Goal: Task Accomplishment & Management: Complete application form

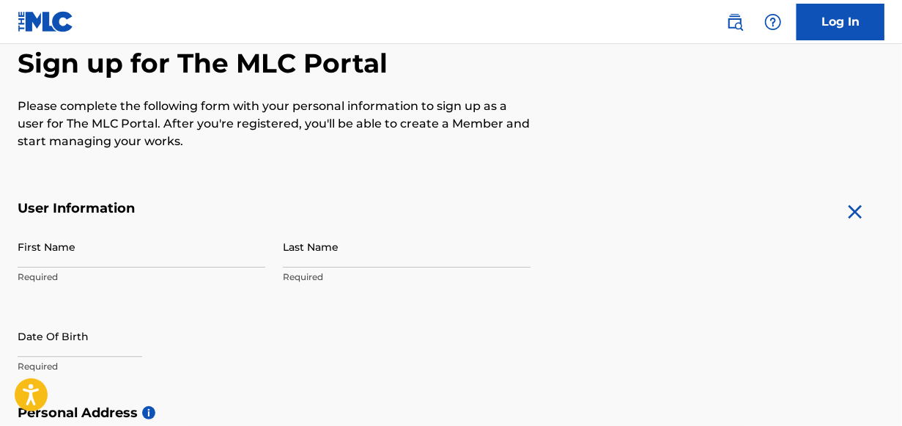
scroll to position [195, 0]
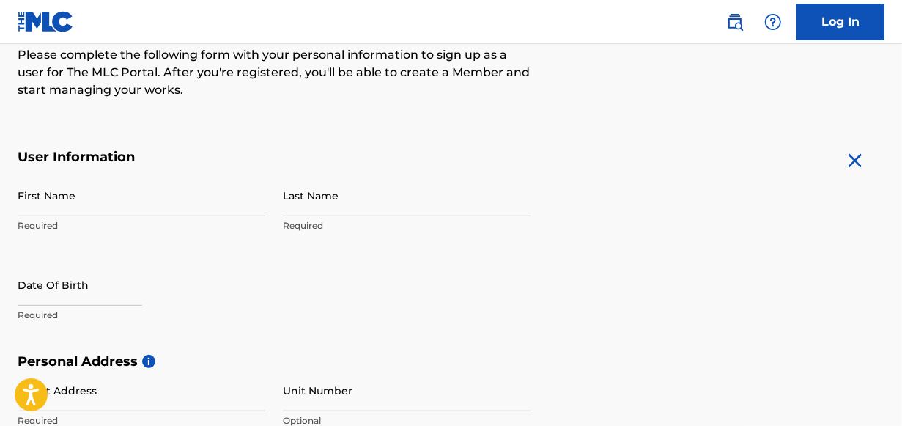
click at [54, 203] on input "First Name" at bounding box center [142, 195] width 248 height 42
type input "[PERSON_NAME]"
click at [312, 206] on input "Last Name" at bounding box center [407, 195] width 248 height 42
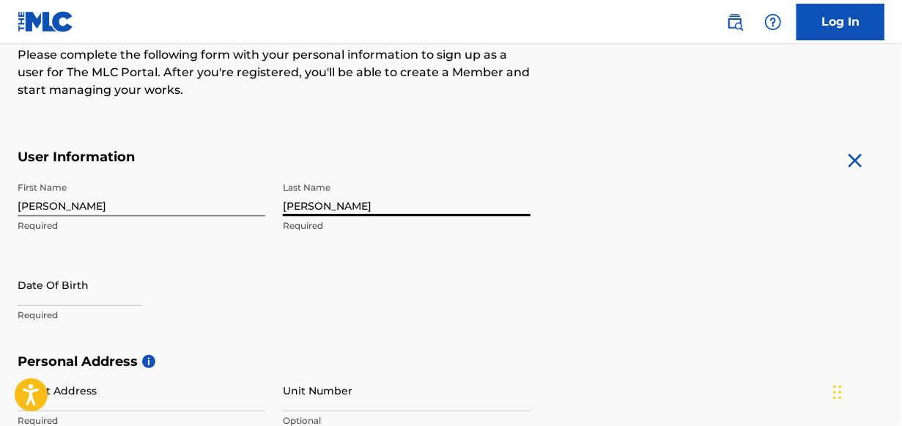
type input "[PERSON_NAME]"
click at [93, 300] on input "text" at bounding box center [80, 285] width 125 height 42
select select "8"
select select "2025"
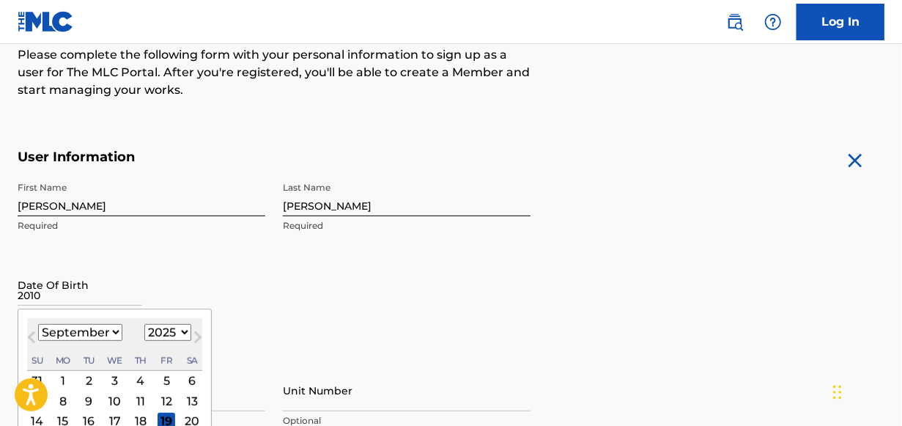
type input "2010"
click at [112, 328] on select "January February March April May June July August September October November De…" at bounding box center [80, 332] width 84 height 17
click at [38, 324] on select "January February March April May June July August September October November De…" at bounding box center [80, 332] width 84 height 17
click at [186, 334] on button "Next Month" at bounding box center [197, 339] width 23 height 23
select select "6"
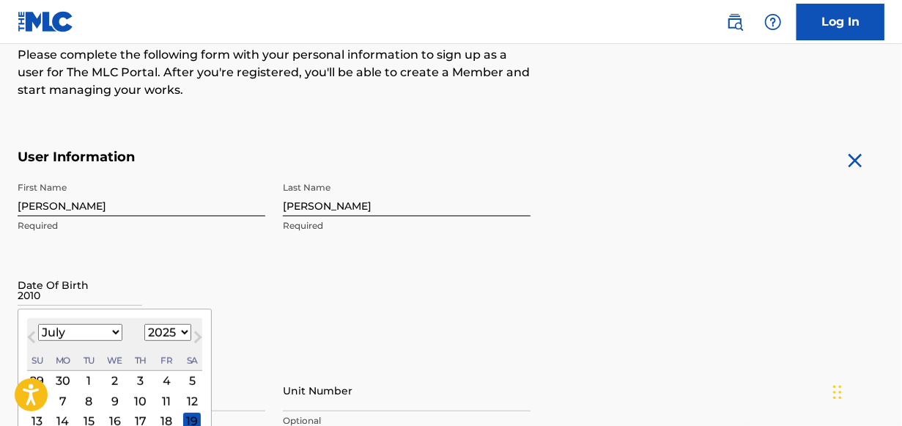
click at [179, 329] on select "1899 1900 1901 1902 1903 1904 1905 1906 1907 1908 1909 1910 1911 1912 1913 1914…" at bounding box center [167, 332] width 47 height 17
select select "2010"
click at [144, 324] on select "1899 1900 1901 1902 1903 1904 1905 1906 1907 1908 1909 1910 1911 1912 1913 1914…" at bounding box center [167, 332] width 47 height 17
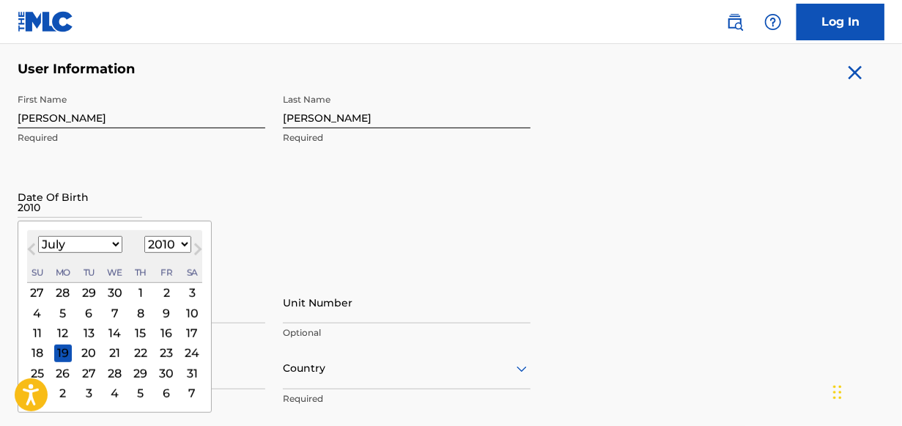
scroll to position [293, 0]
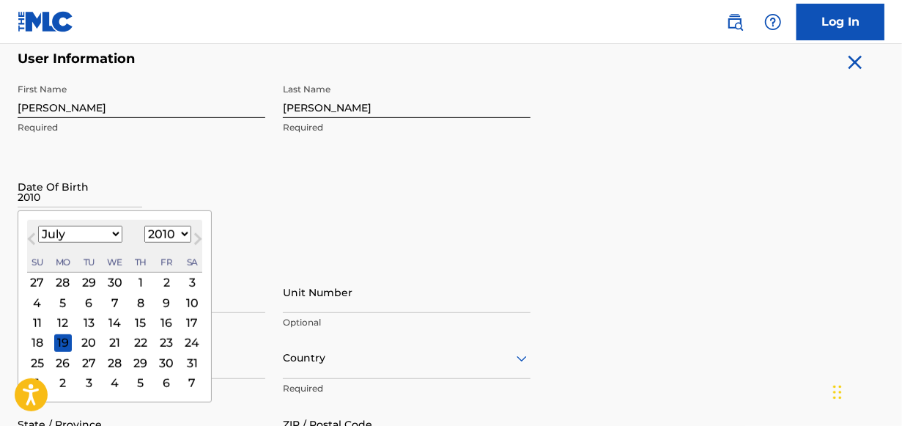
click at [92, 233] on select "January February March April May June July August September October November De…" at bounding box center [80, 234] width 84 height 17
select select "5"
click at [38, 226] on select "January February March April May June July August September October November De…" at bounding box center [80, 234] width 84 height 17
click at [38, 303] on div "6" at bounding box center [38, 303] width 18 height 18
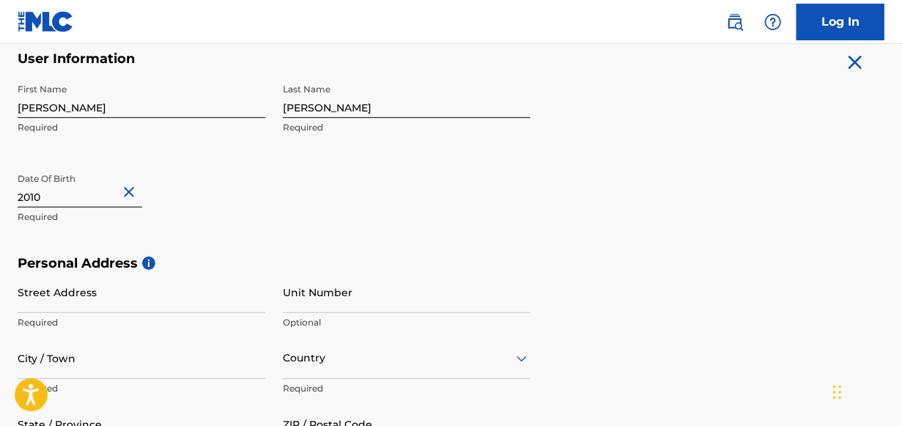
click at [199, 196] on div "Date Of Birth [DEMOGRAPHIC_DATA] Required" at bounding box center [142, 199] width 248 height 66
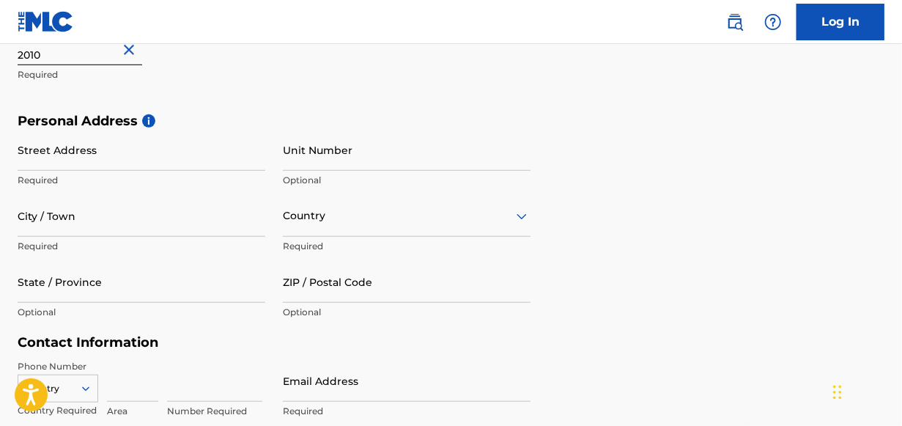
scroll to position [440, 0]
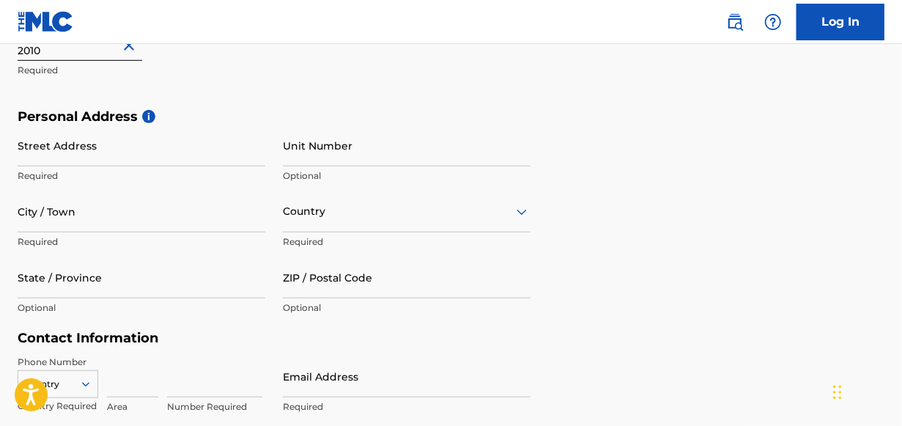
click at [44, 182] on div "Street Address Required" at bounding box center [142, 158] width 248 height 66
click at [58, 156] on input "Street Address" at bounding box center [142, 146] width 248 height 42
type input "4412 Olive"
type input "Dunsmuir"
type input "[GEOGRAPHIC_DATA]"
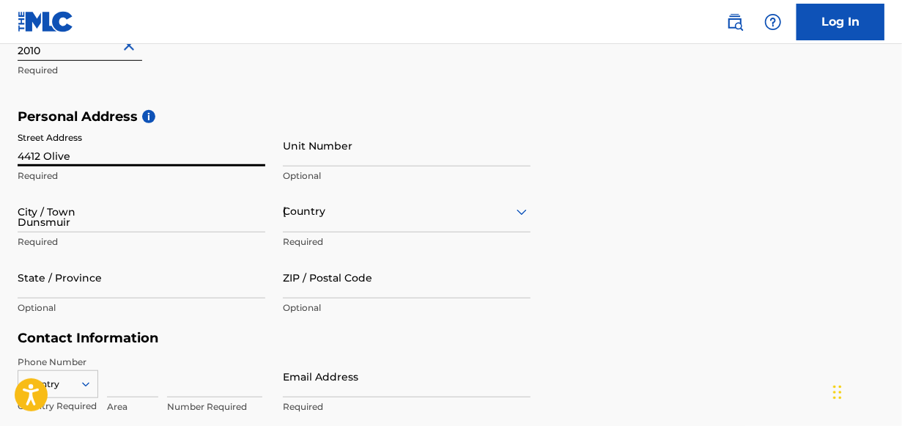
type input "[US_STATE]"
type input "96025"
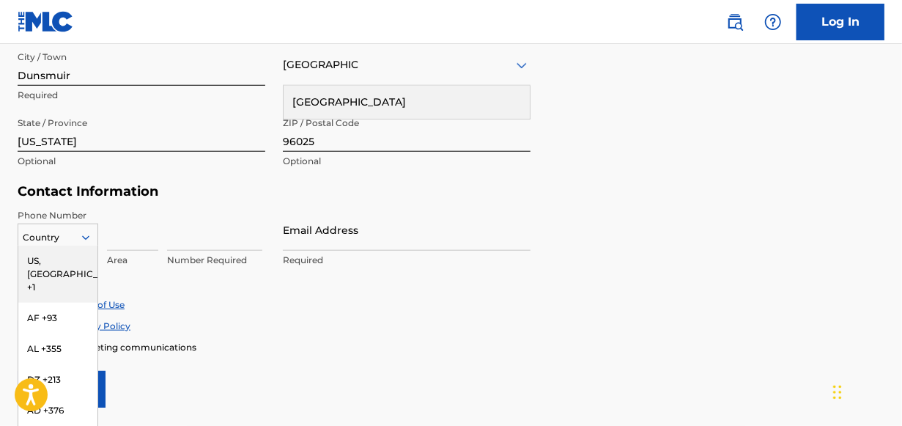
click at [82, 232] on div "216 results available. Use Up and Down to choose options, press Enter to select…" at bounding box center [58, 234] width 81 height 22
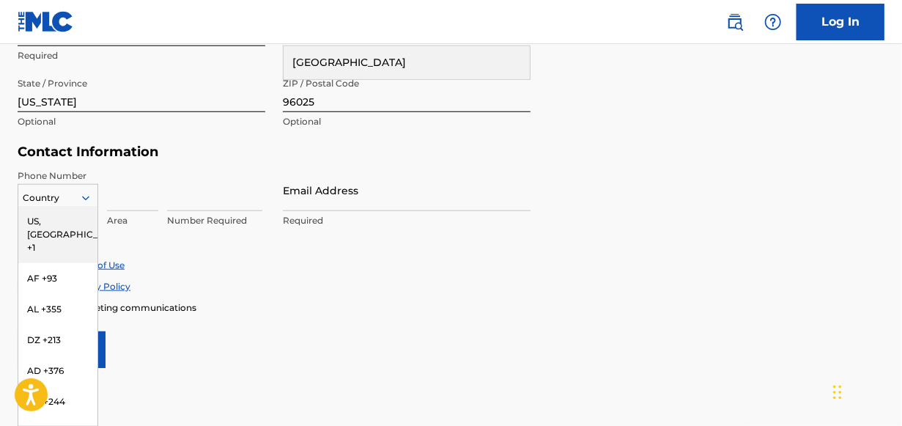
click at [67, 218] on div "US, [GEOGRAPHIC_DATA] +1" at bounding box center [57, 234] width 79 height 57
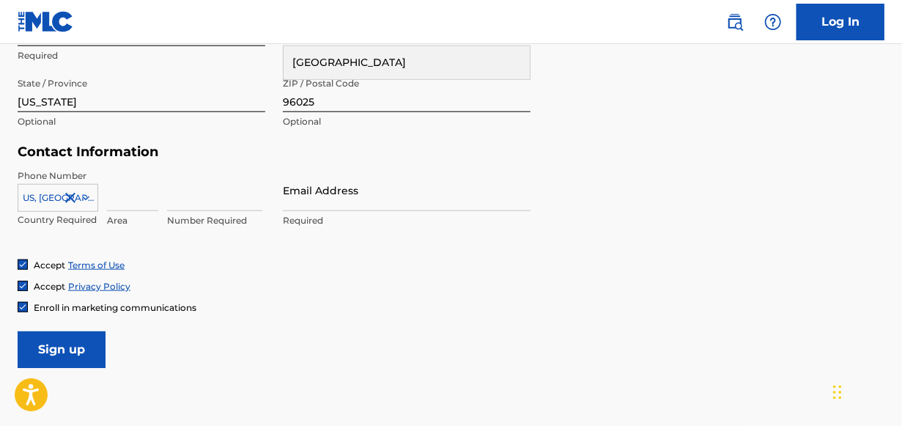
click at [143, 199] on input at bounding box center [132, 190] width 51 height 42
type input "541"
type input "1"
type input "6987224"
type input "[EMAIL_ADDRESS][DOMAIN_NAME]"
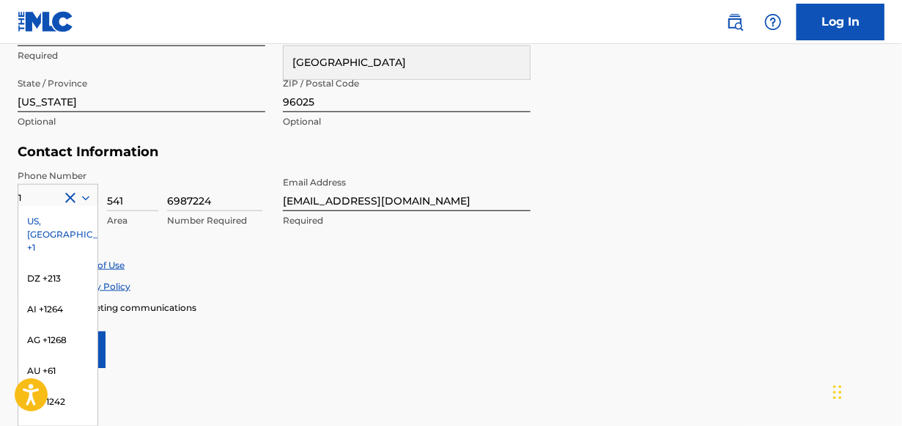
click at [230, 247] on div "Phone Number 1 [GEOGRAPHIC_DATA], [GEOGRAPHIC_DATA] +1 DZ +213 AI +1264 AG +126…" at bounding box center [274, 213] width 513 height 89
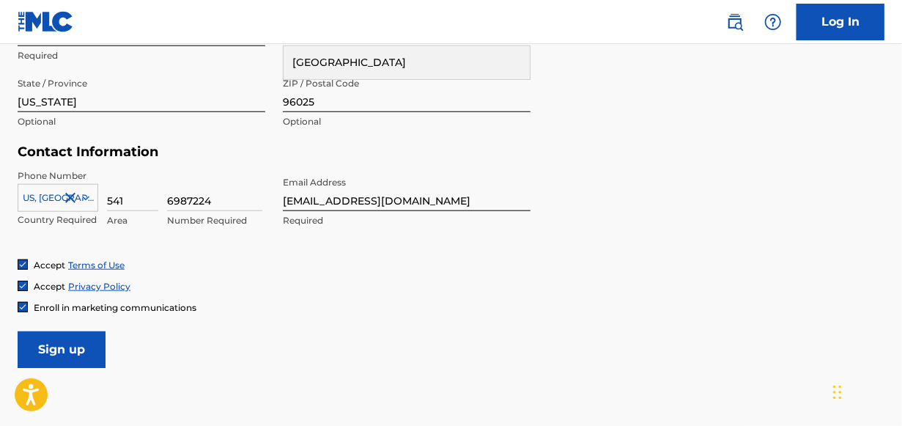
click at [83, 199] on icon at bounding box center [85, 197] width 13 height 13
click at [157, 166] on div "Contact Information Phone Number [GEOGRAPHIC_DATA] +1 Country Required 541 Area…" at bounding box center [274, 201] width 513 height 115
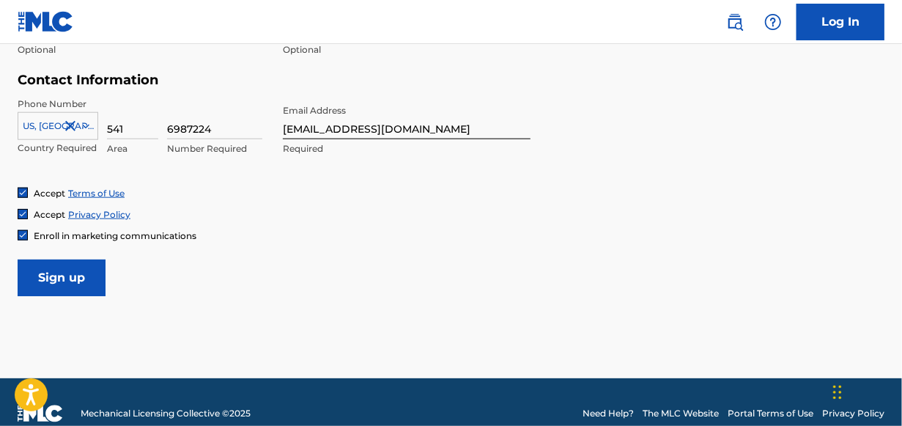
scroll to position [720, 0]
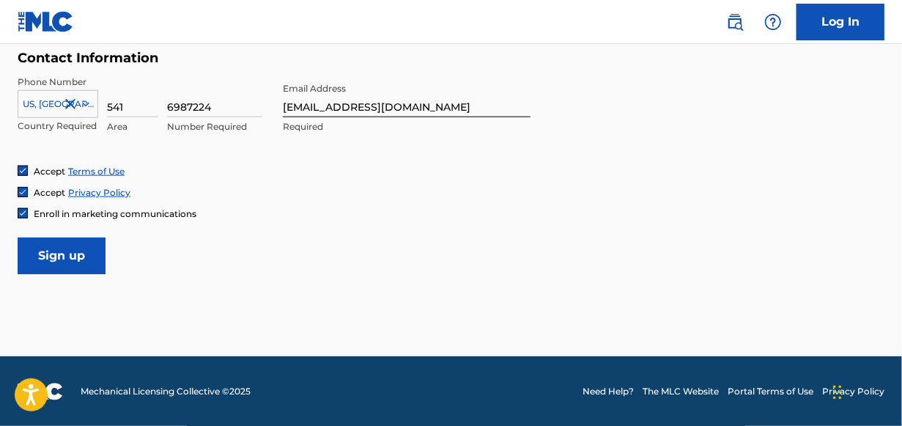
click at [19, 217] on img at bounding box center [22, 213] width 9 height 9
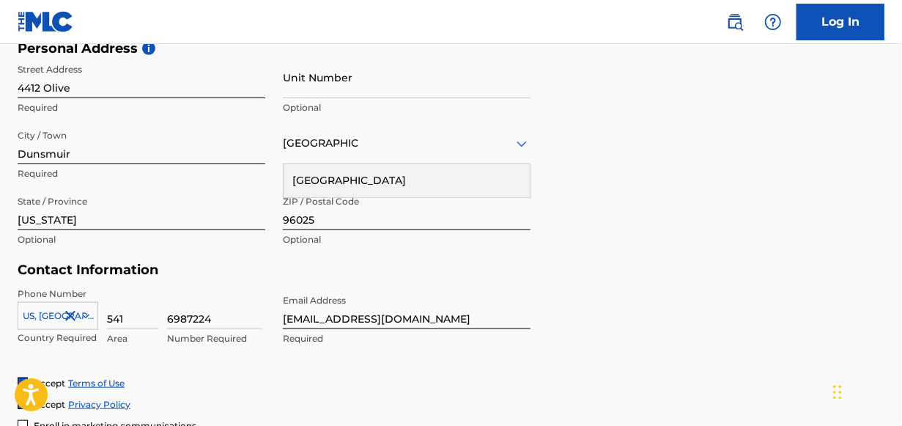
scroll to position [621, 0]
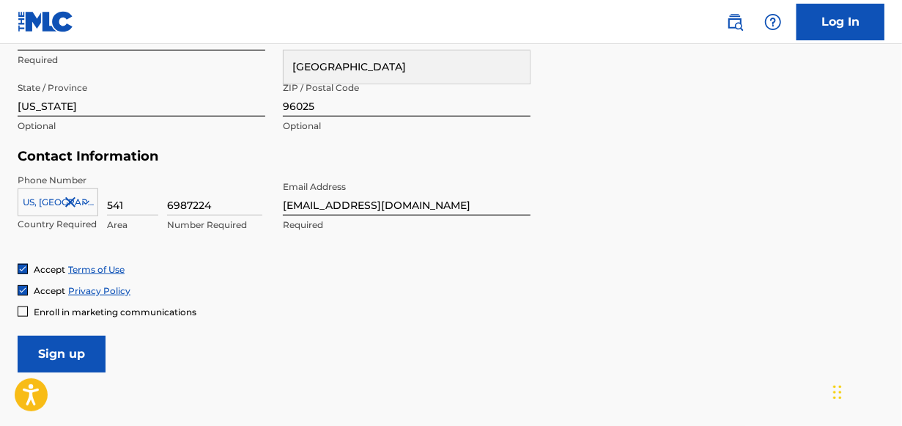
click at [57, 355] on input "Sign up" at bounding box center [62, 354] width 88 height 37
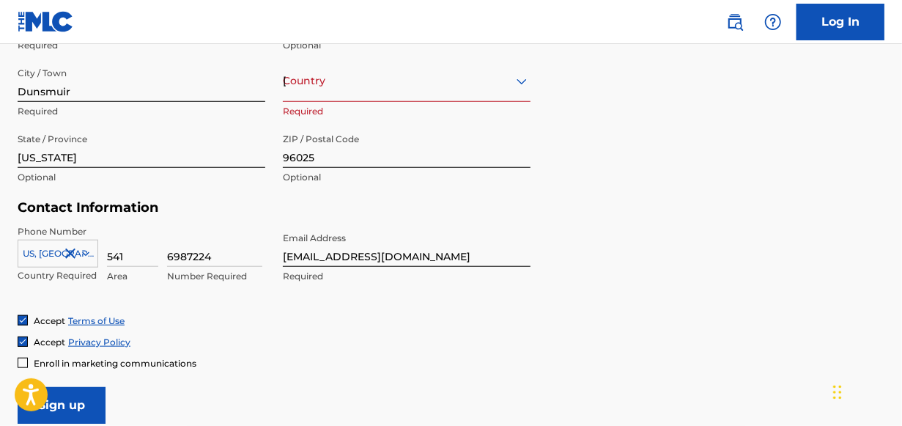
scroll to position [524, 0]
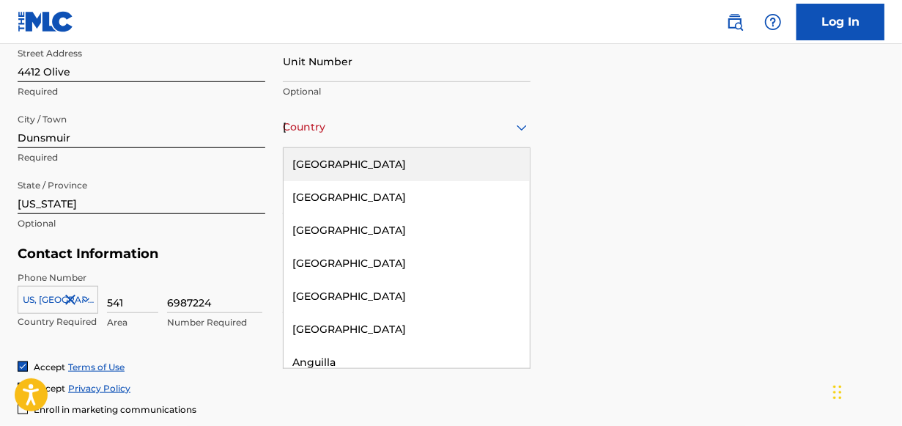
click at [336, 136] on div "Country [GEOGRAPHIC_DATA]" at bounding box center [407, 127] width 248 height 42
click at [344, 173] on div "[GEOGRAPHIC_DATA]" at bounding box center [407, 164] width 246 height 33
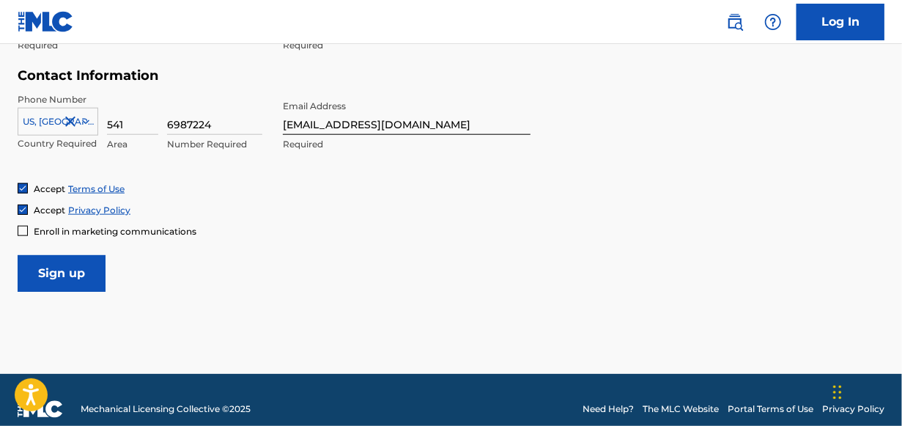
scroll to position [720, 0]
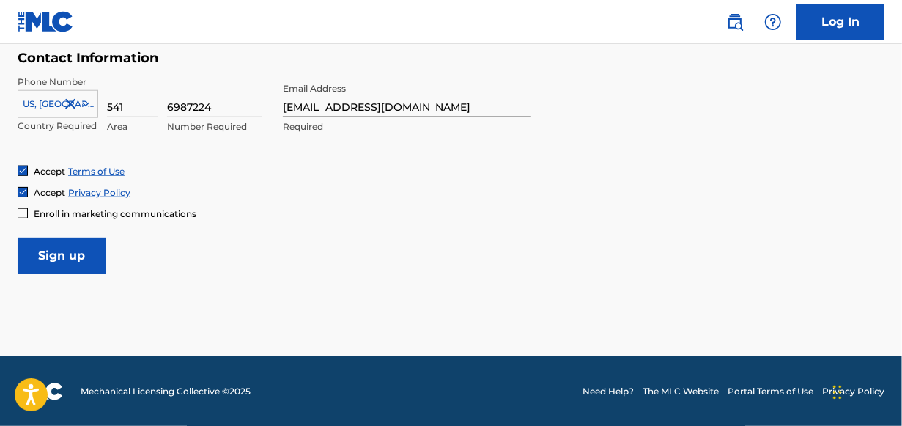
click at [81, 254] on input "Sign up" at bounding box center [62, 255] width 88 height 37
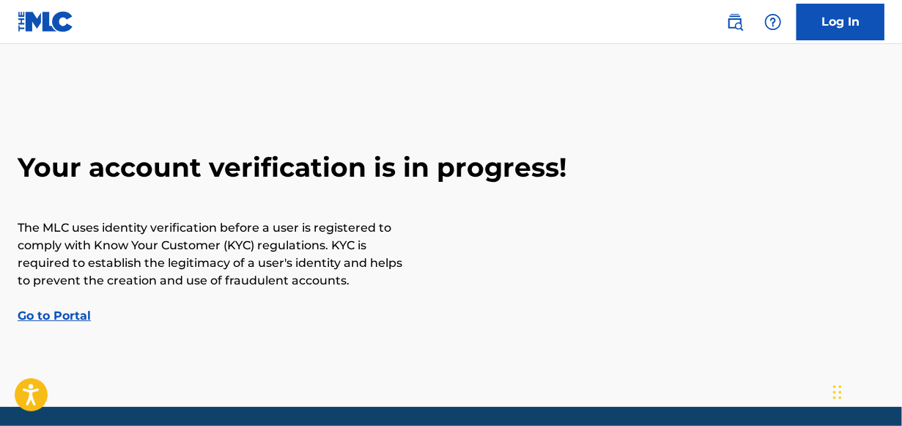
click at [71, 317] on link "Go to Portal" at bounding box center [54, 316] width 73 height 14
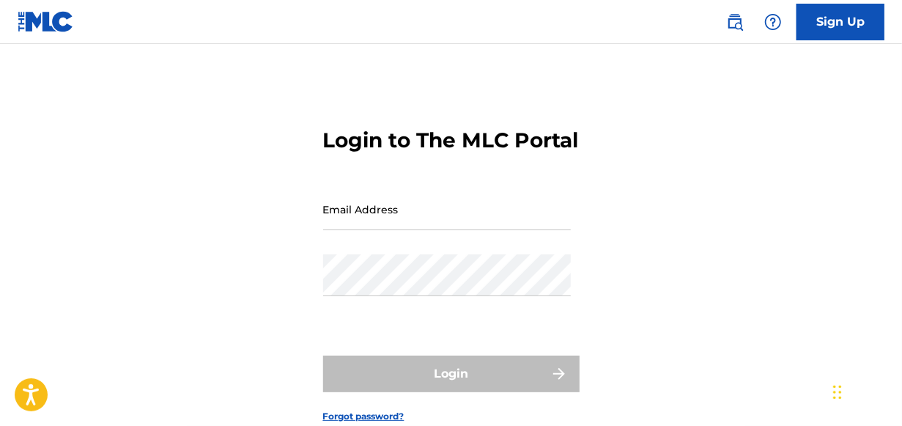
click at [354, 230] on input "Email Address" at bounding box center [447, 209] width 248 height 42
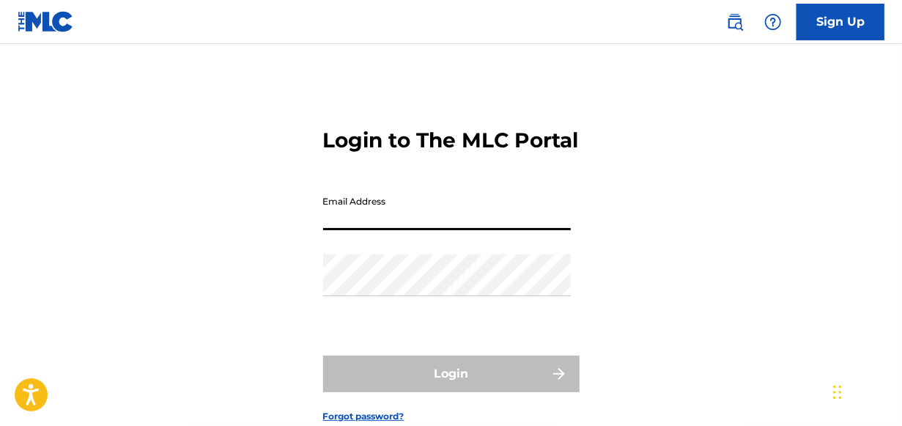
type input "[EMAIL_ADDRESS][DOMAIN_NAME]"
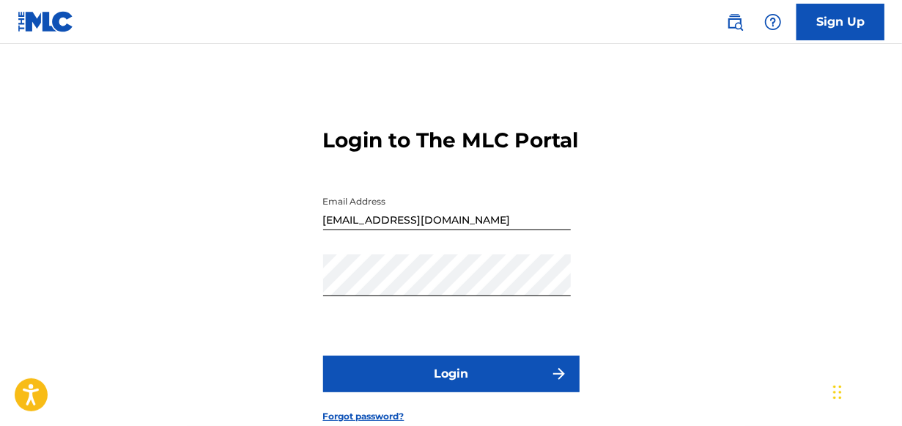
click at [547, 388] on button "Login" at bounding box center [451, 373] width 256 height 37
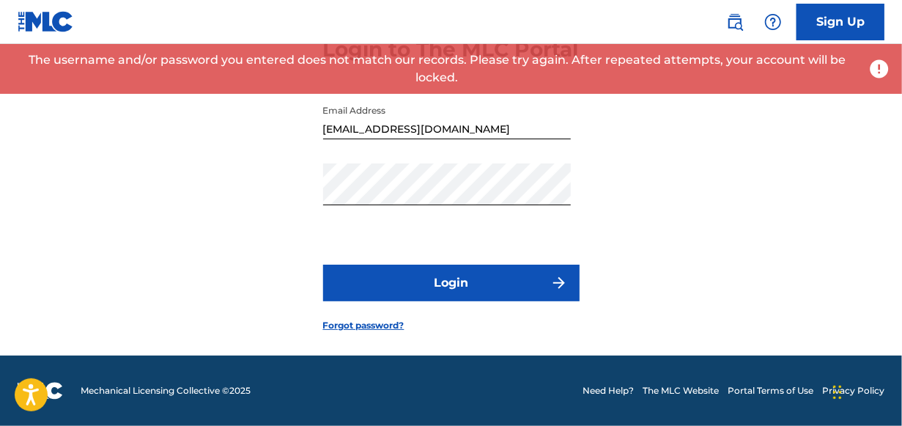
scroll to position [116, 0]
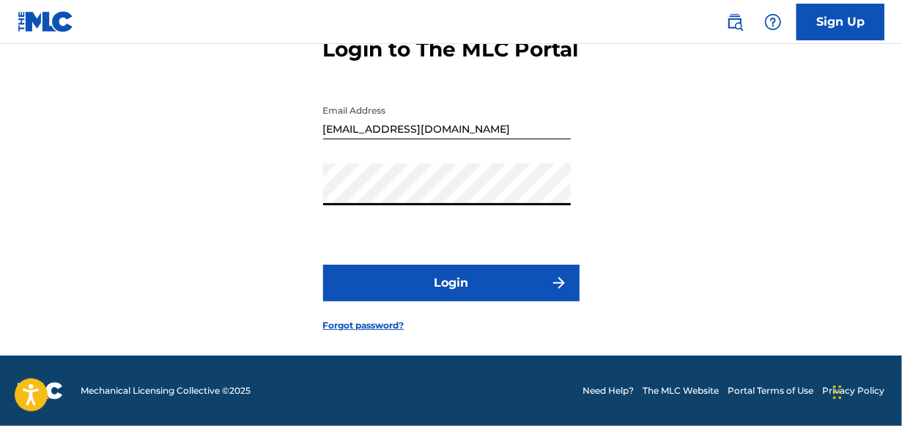
click at [434, 278] on button "Login" at bounding box center [451, 283] width 256 height 37
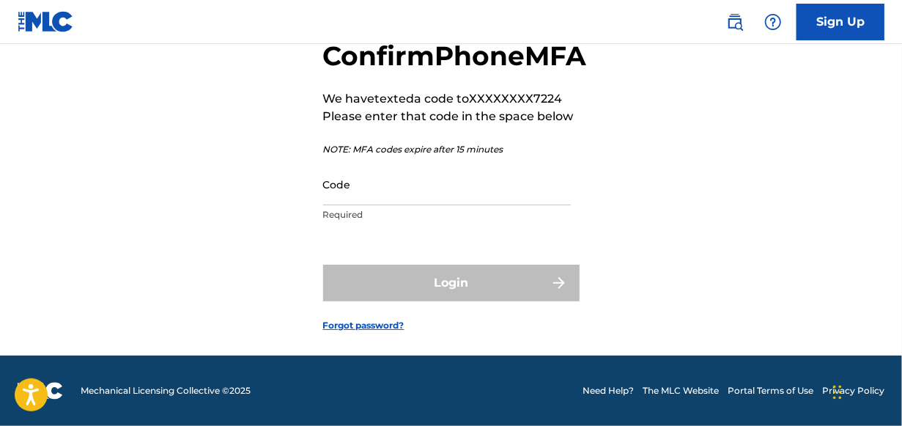
scroll to position [120, 0]
click at [383, 194] on input "Code" at bounding box center [447, 184] width 248 height 42
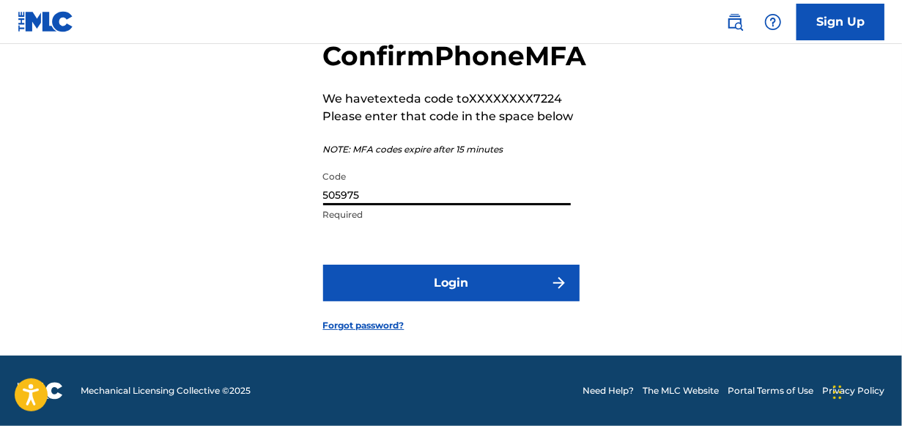
type input "505975"
click at [399, 281] on button "Login" at bounding box center [451, 283] width 256 height 37
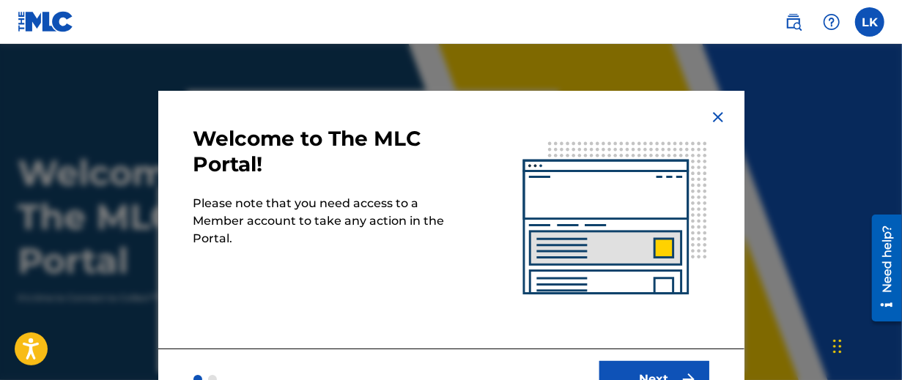
scroll to position [28, 0]
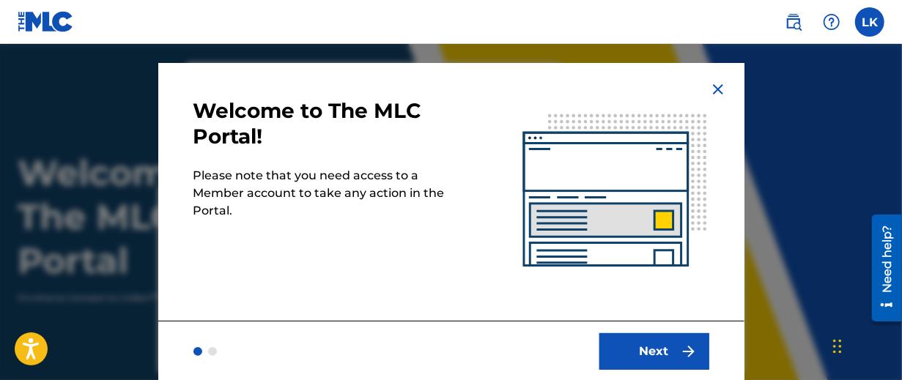
click at [649, 350] on button "Next" at bounding box center [654, 351] width 110 height 37
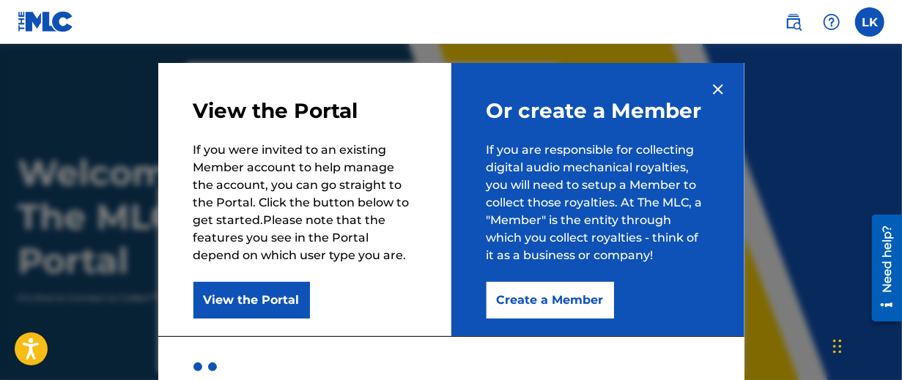
click at [566, 287] on button "Create a Member" at bounding box center [551, 300] width 128 height 37
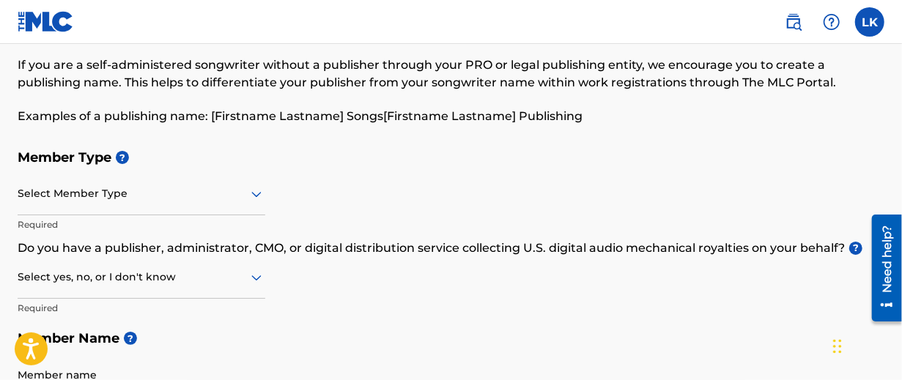
click at [198, 215] on div "Select Member Type" at bounding box center [142, 195] width 248 height 42
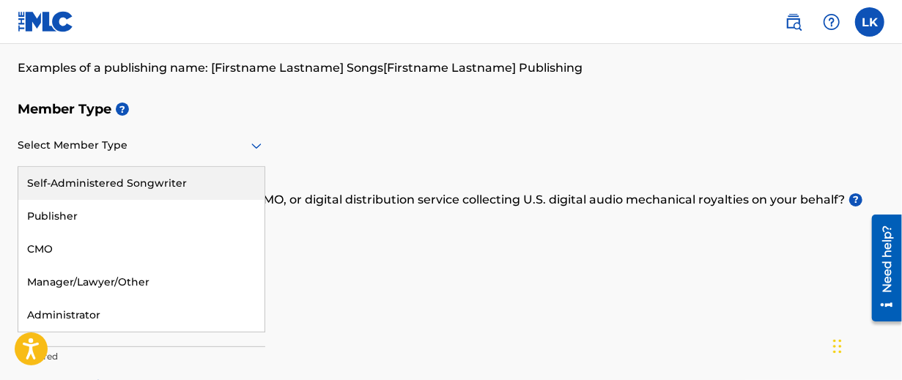
scroll to position [116, 0]
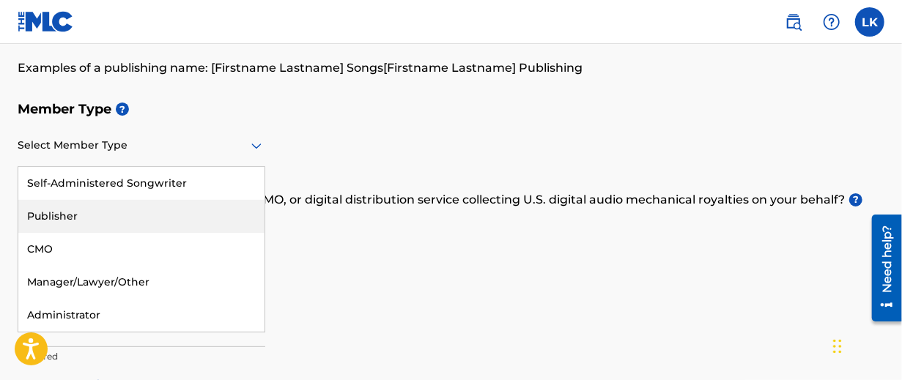
click at [147, 218] on div "Publisher" at bounding box center [141, 216] width 246 height 33
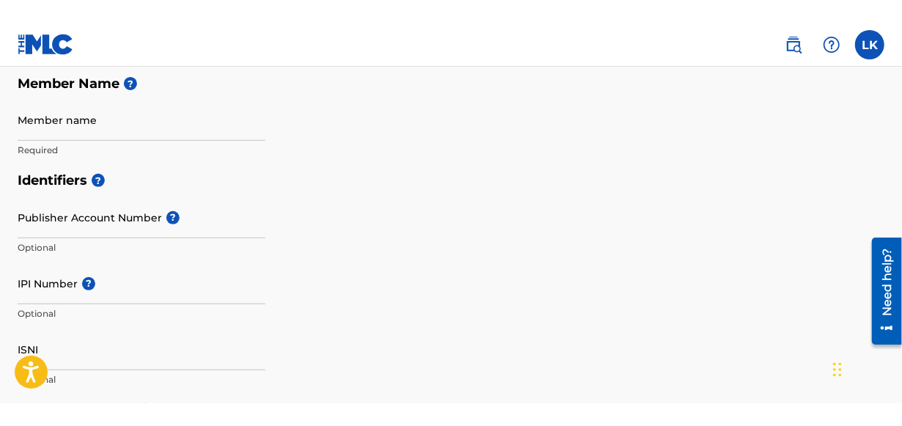
scroll to position [262, 0]
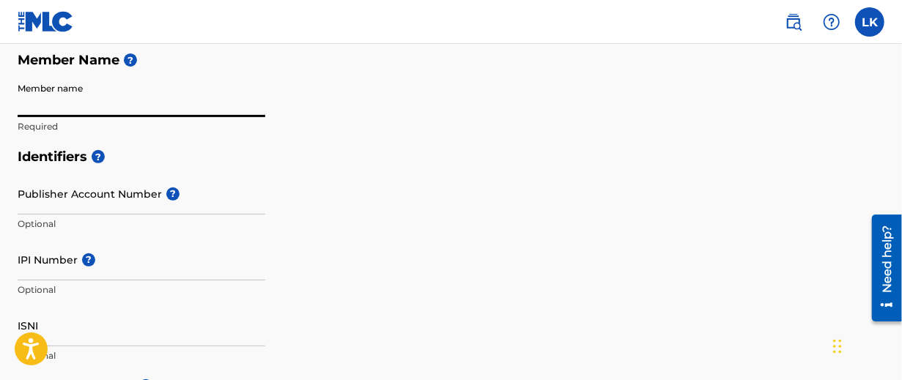
click at [84, 100] on input "Member name" at bounding box center [142, 96] width 248 height 42
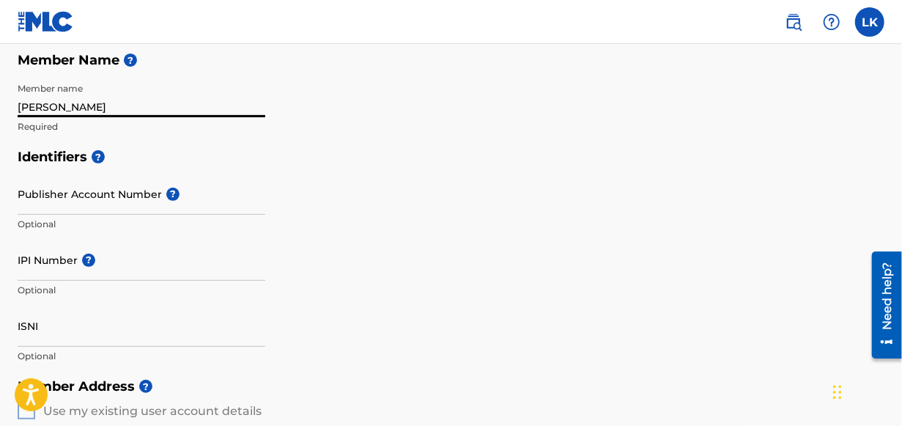
type input "[PERSON_NAME]"
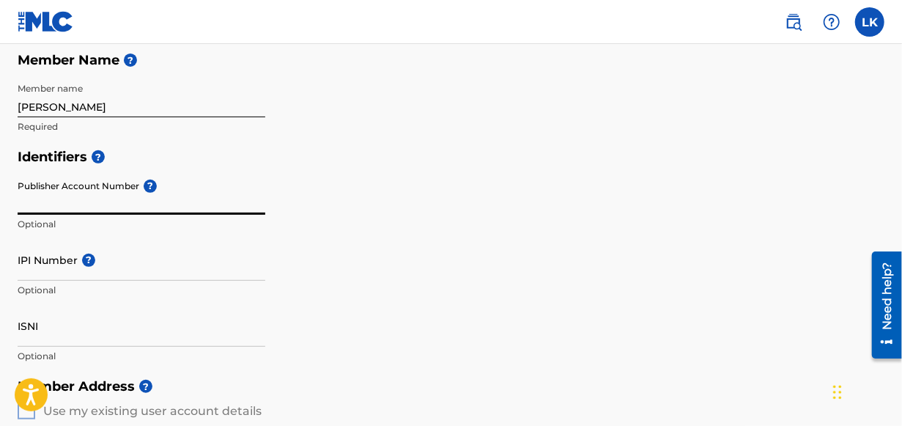
click at [86, 208] on input "Publisher Account Number ?" at bounding box center [142, 194] width 248 height 42
click at [422, 206] on div "Identifiers ? Publisher Account Number ? Optional IPI Number ? Optional ISNI Op…" at bounding box center [451, 255] width 867 height 229
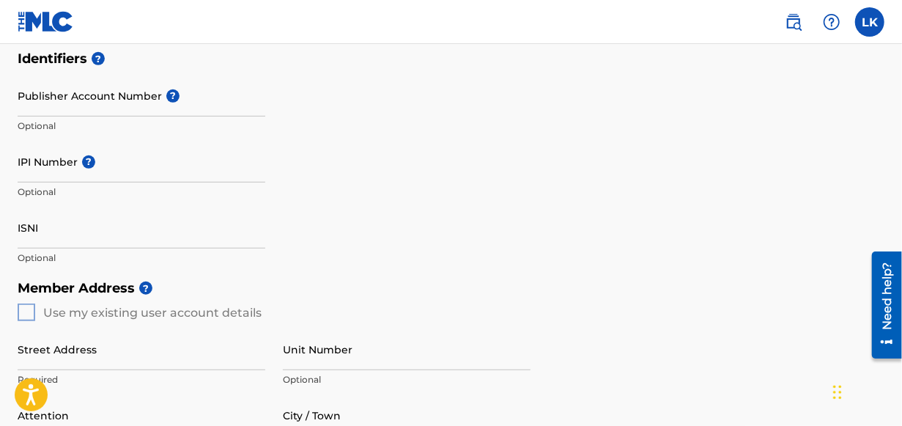
scroll to position [409, 0]
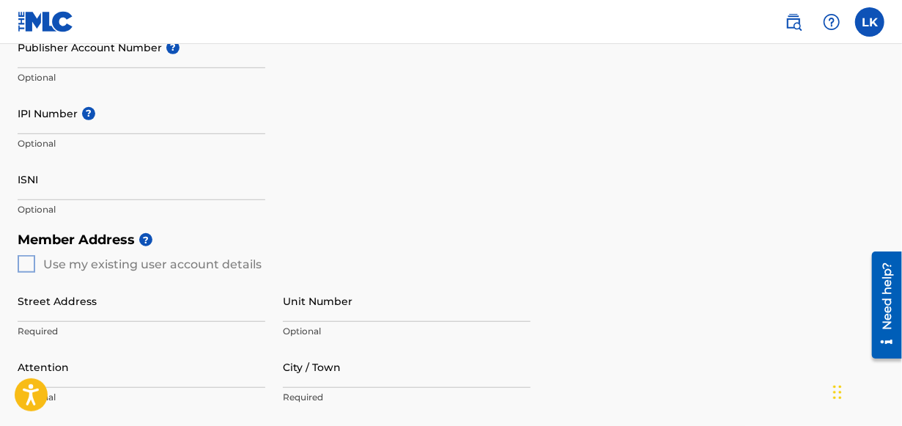
click at [23, 258] on div "Member Address ? Use my existing user account details Street Address Required U…" at bounding box center [451, 391] width 867 height 335
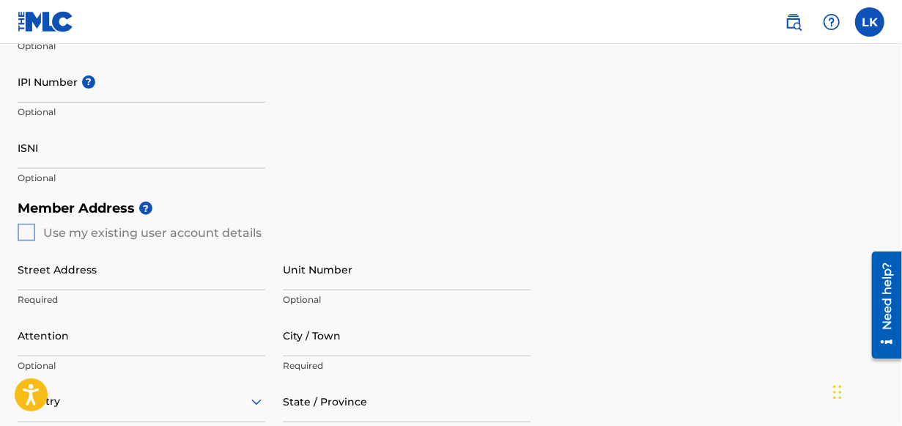
scroll to position [458, 0]
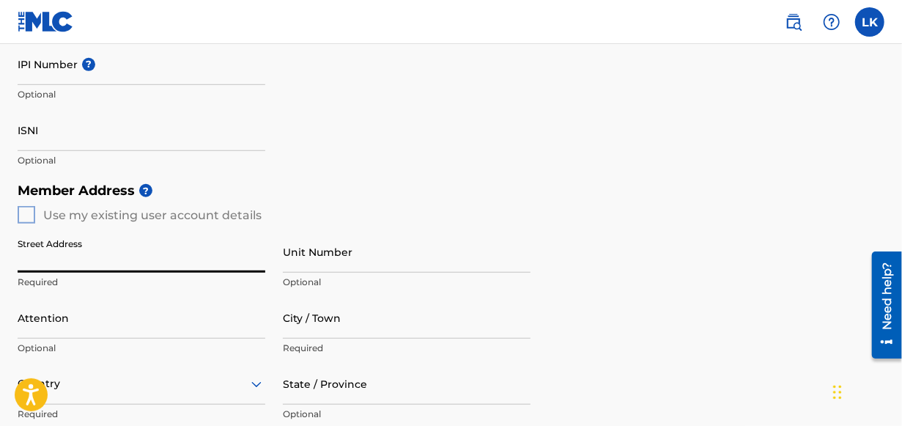
click at [104, 266] on input "Street Address" at bounding box center [142, 252] width 248 height 42
type input "4412 Olive"
type input "Dunsmuir"
type input "[GEOGRAPHIC_DATA]"
type input "[US_STATE]"
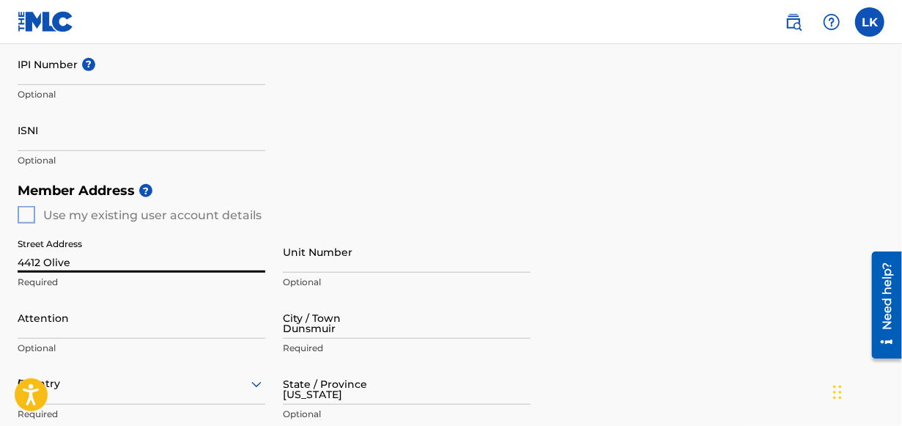
type input "96025"
type input "1"
type input "541"
type input "6987224"
type input "[EMAIL_ADDRESS][DOMAIN_NAME]"
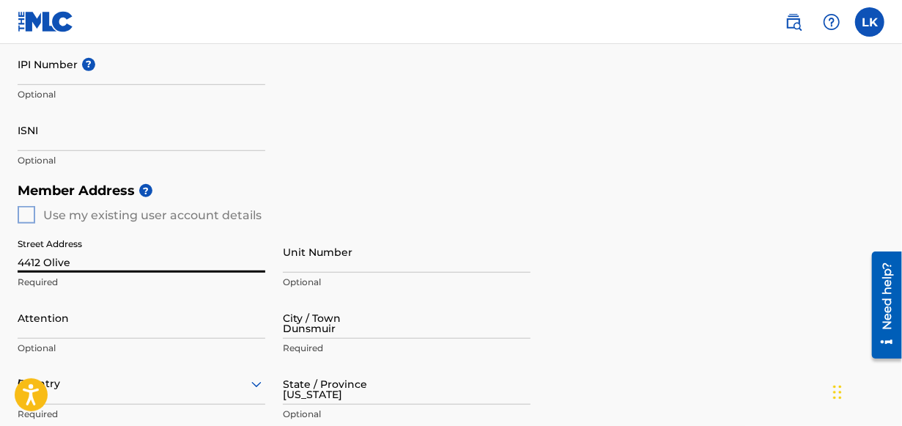
scroll to position [837, 0]
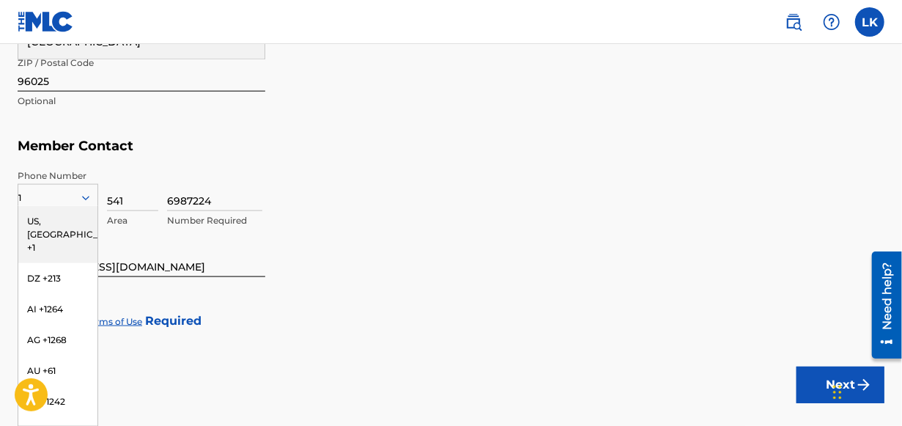
click at [33, 226] on div "US, [GEOGRAPHIC_DATA] +1" at bounding box center [57, 234] width 79 height 57
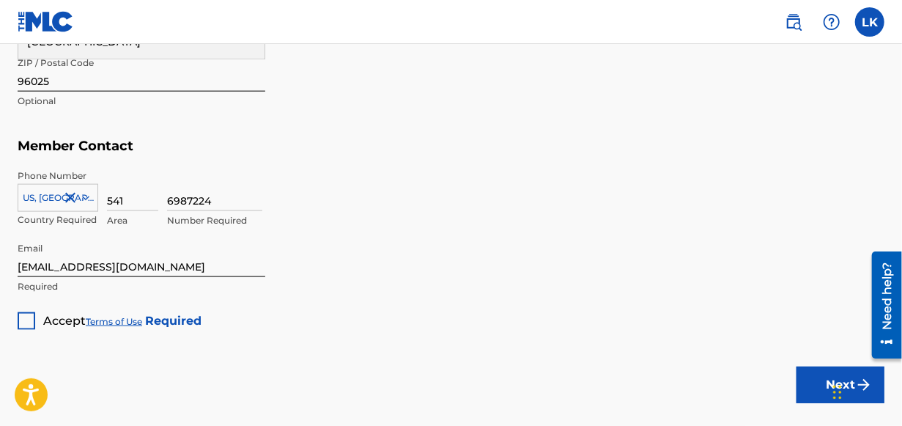
click at [22, 325] on div at bounding box center [27, 321] width 18 height 18
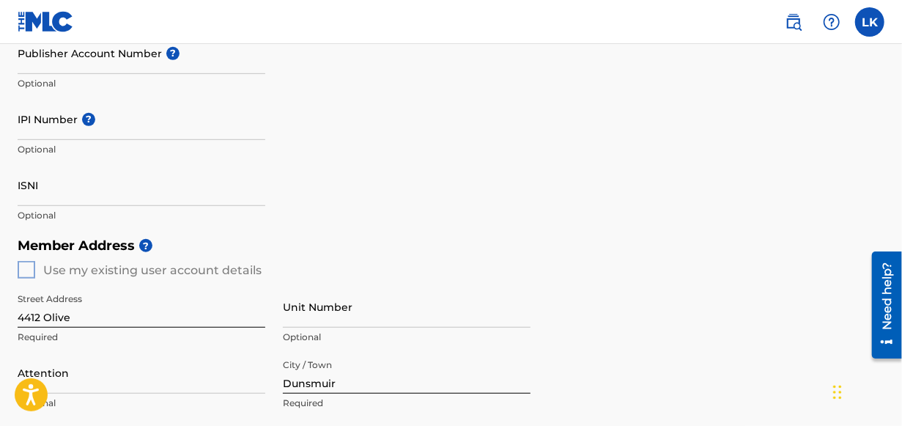
scroll to position [348, 0]
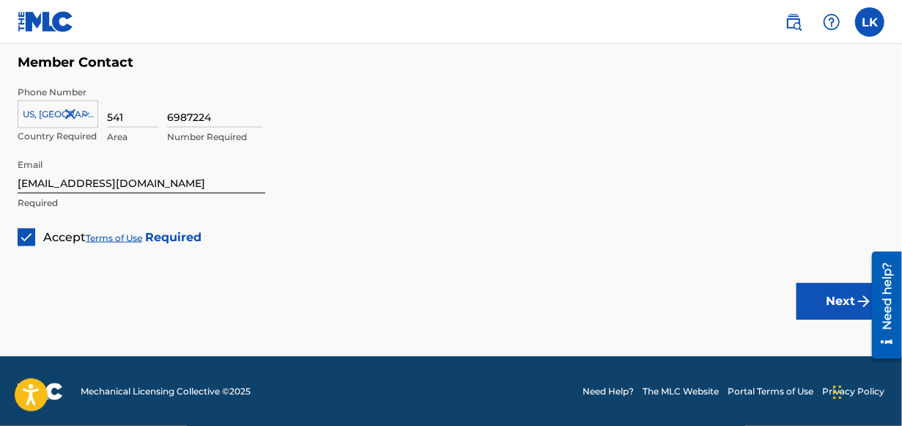
click at [808, 299] on button "Next" at bounding box center [841, 301] width 88 height 37
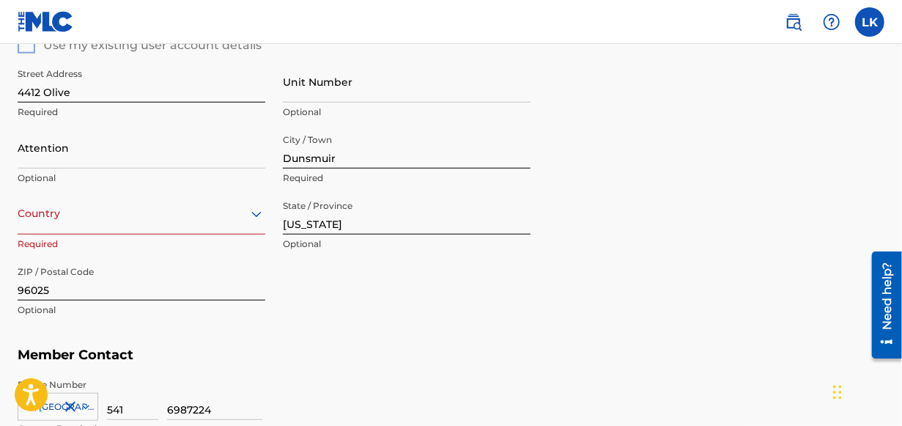
scroll to position [579, 0]
click at [119, 226] on div "option , selected. Select is focused ,type to refine list, press Down to open t…" at bounding box center [142, 214] width 248 height 42
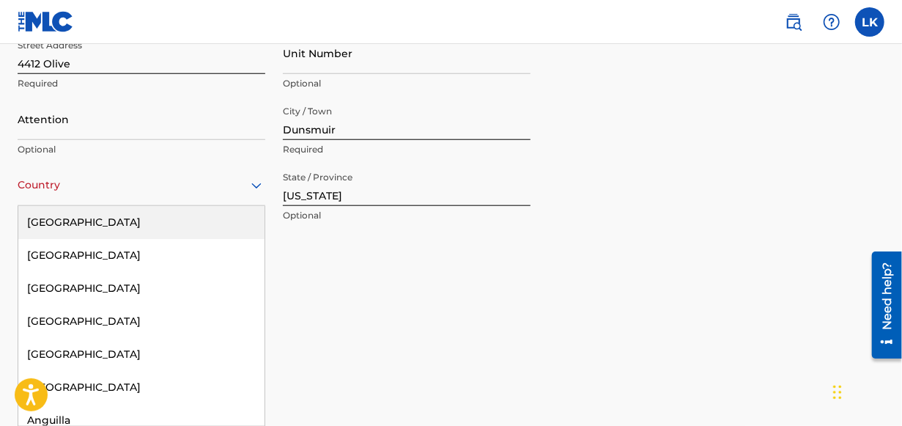
click at [123, 228] on div "[GEOGRAPHIC_DATA]" at bounding box center [141, 222] width 246 height 33
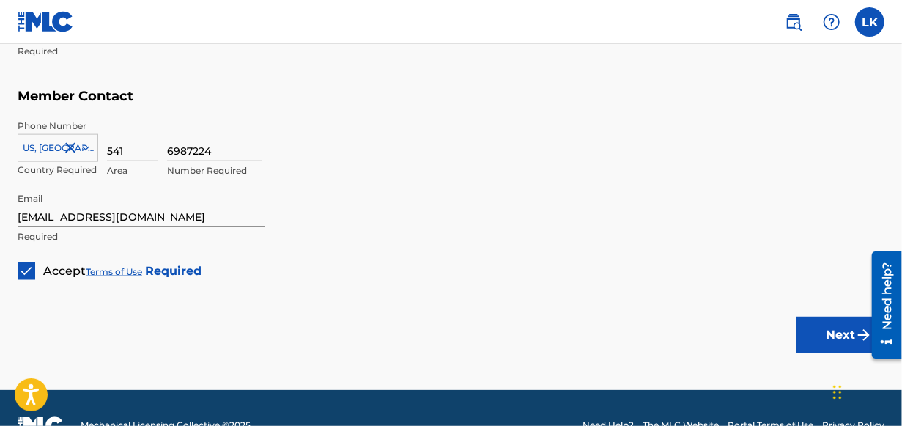
scroll to position [920, 0]
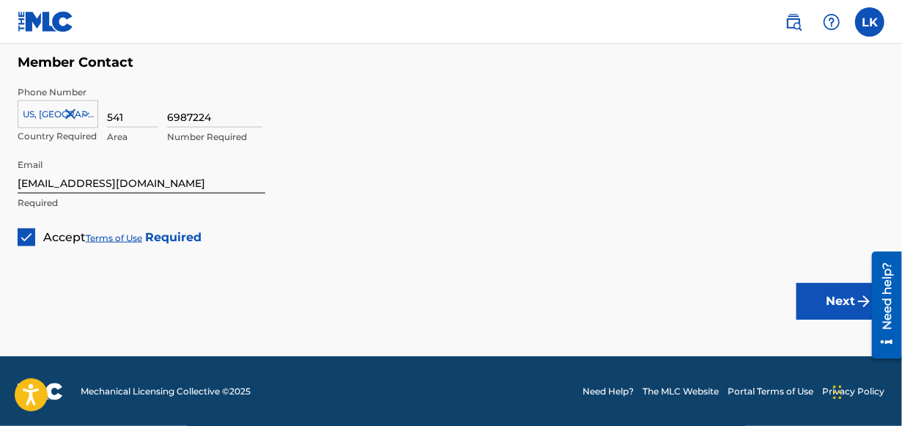
click at [813, 312] on button "Next" at bounding box center [841, 301] width 88 height 37
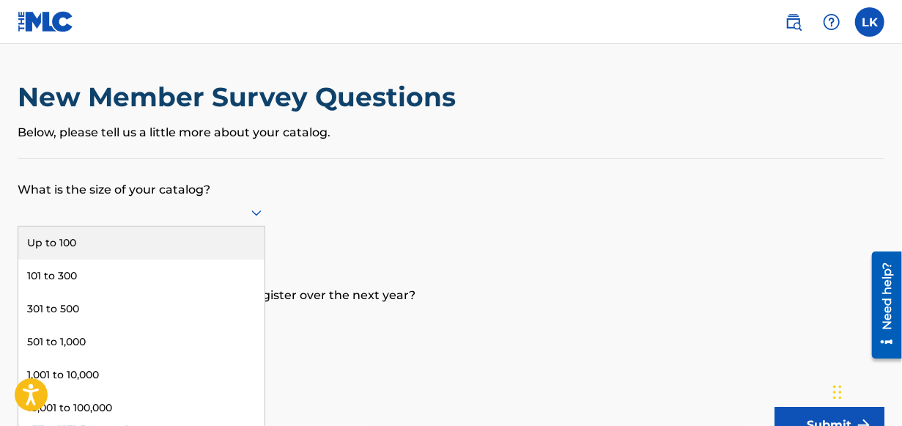
click at [171, 222] on div "9 results available. Use Up and Down to choose options, press Enter to select t…" at bounding box center [142, 213] width 248 height 28
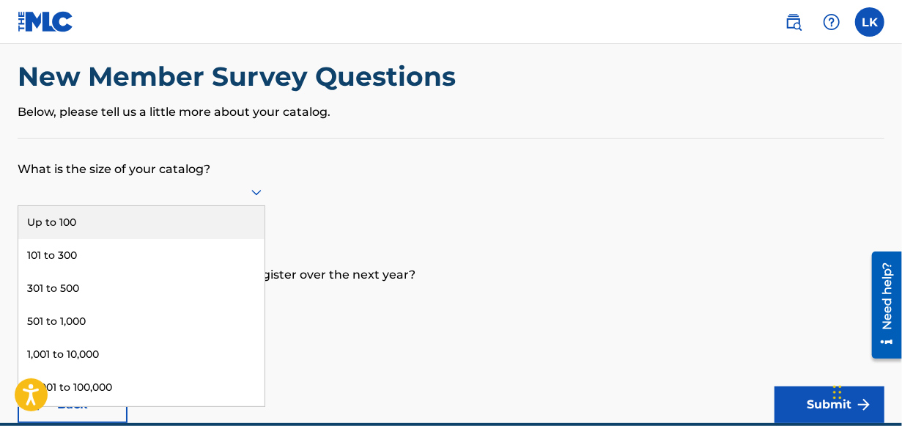
click at [118, 223] on div "Up to 100" at bounding box center [141, 222] width 246 height 33
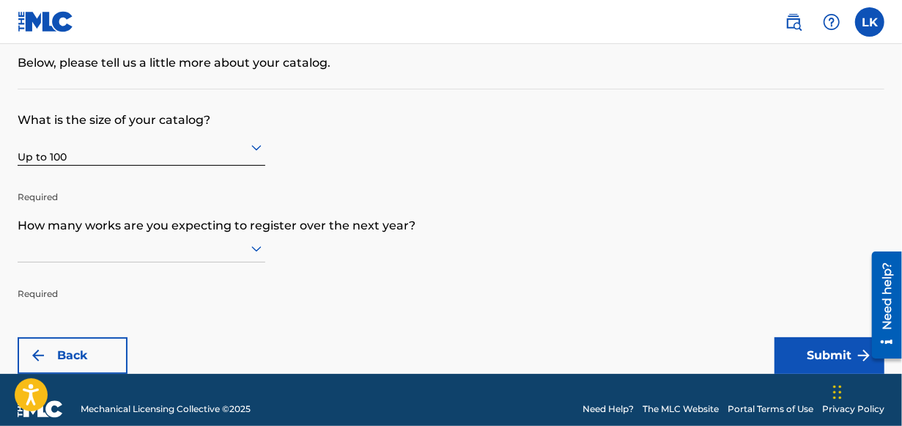
click at [255, 246] on div at bounding box center [142, 248] width 248 height 28
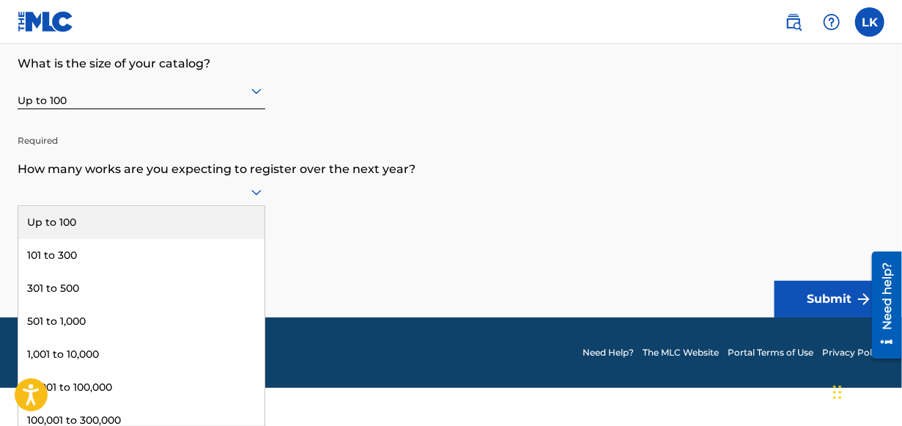
click at [173, 216] on div "Up to 100" at bounding box center [141, 222] width 246 height 33
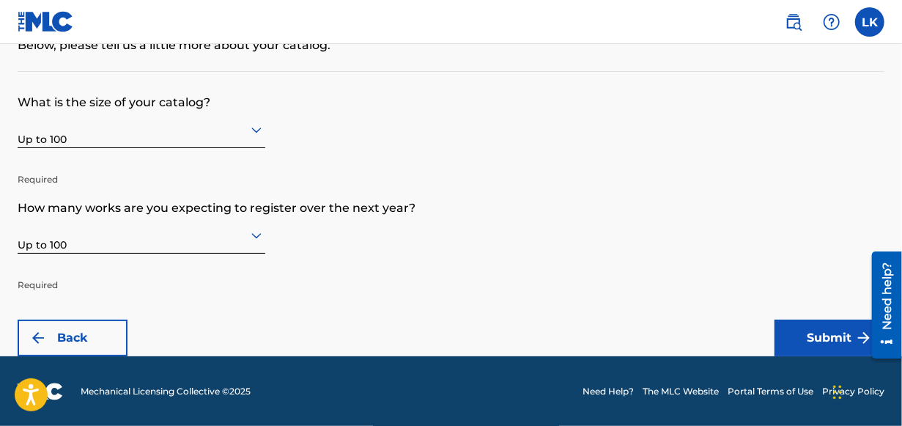
click at [808, 332] on button "Submit" at bounding box center [830, 337] width 110 height 37
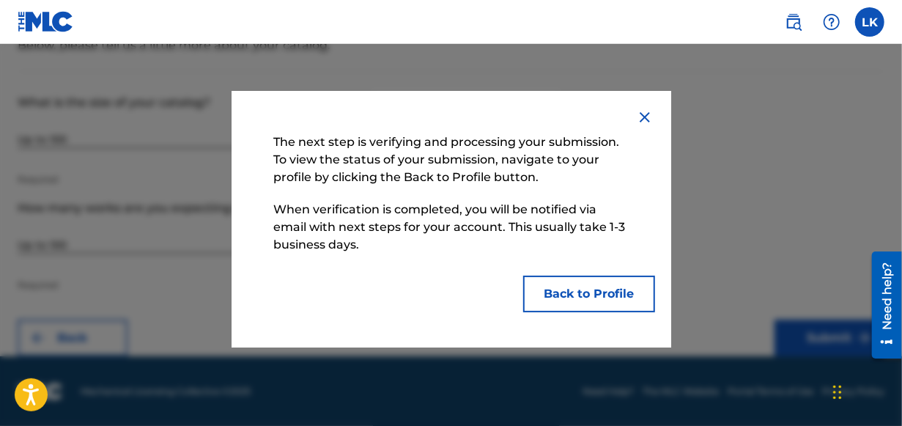
click at [602, 288] on button "Back to Profile" at bounding box center [589, 294] width 132 height 37
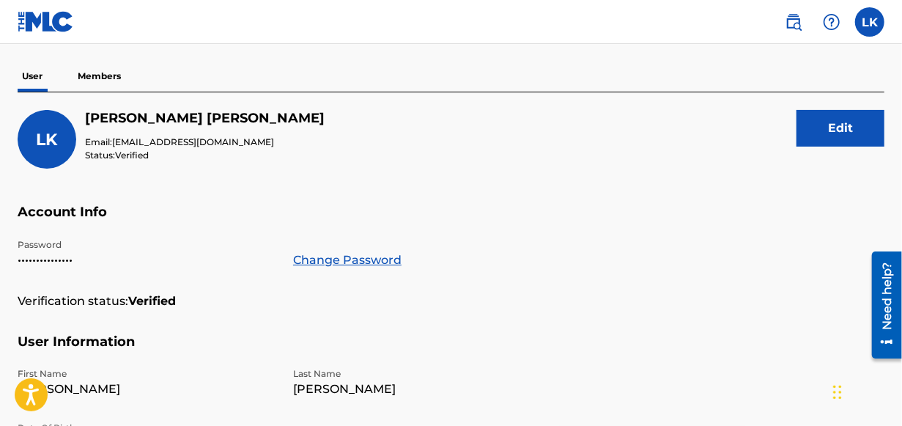
scroll to position [72, 0]
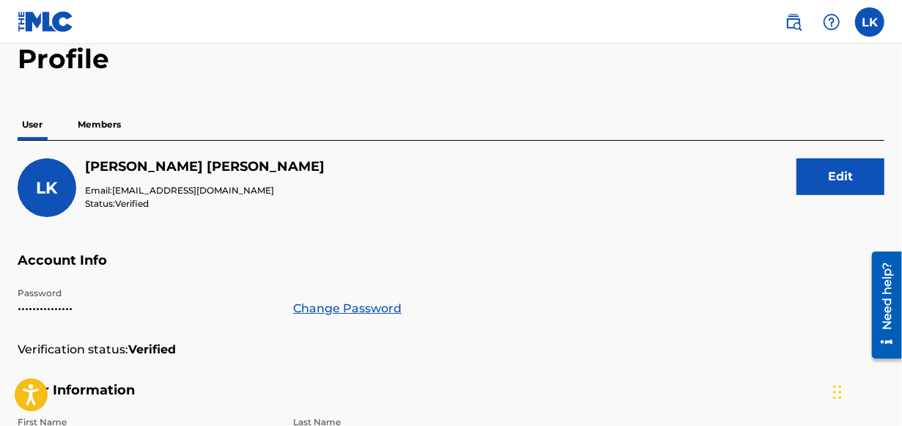
click at [89, 128] on p "Members" at bounding box center [99, 124] width 52 height 31
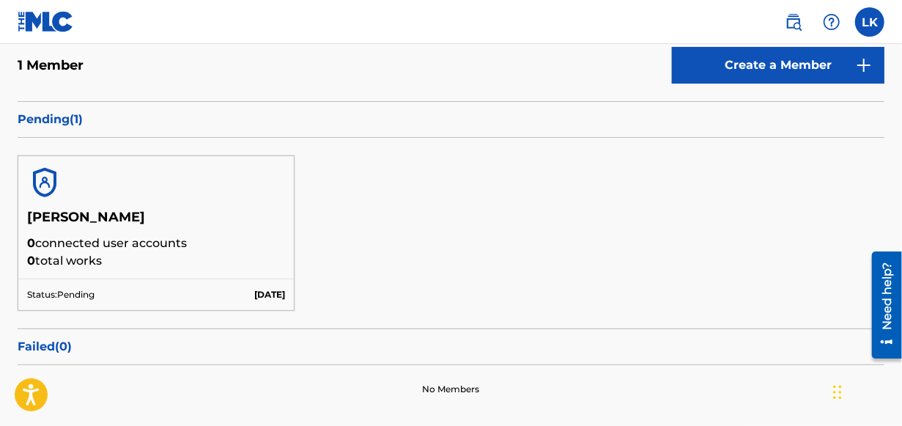
scroll to position [176, 0]
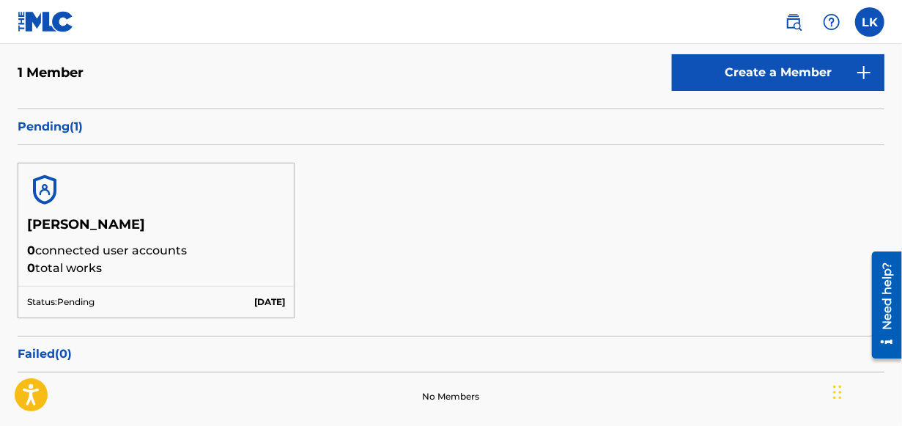
click at [41, 195] on img at bounding box center [44, 189] width 35 height 35
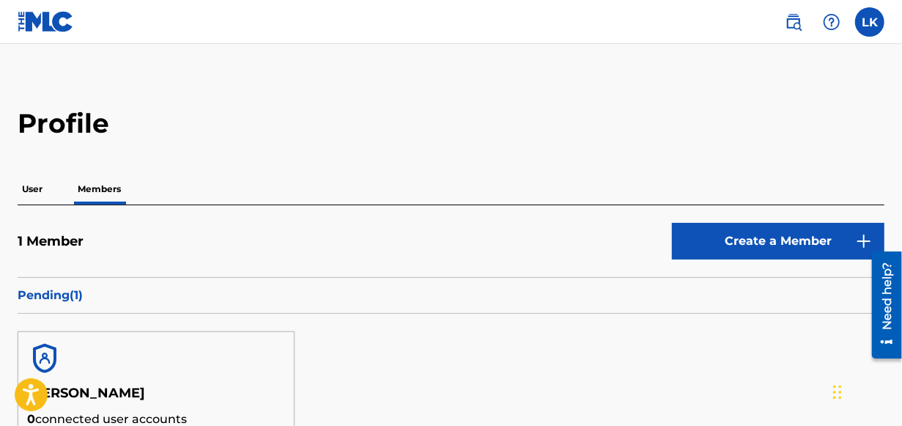
scroll to position [0, 0]
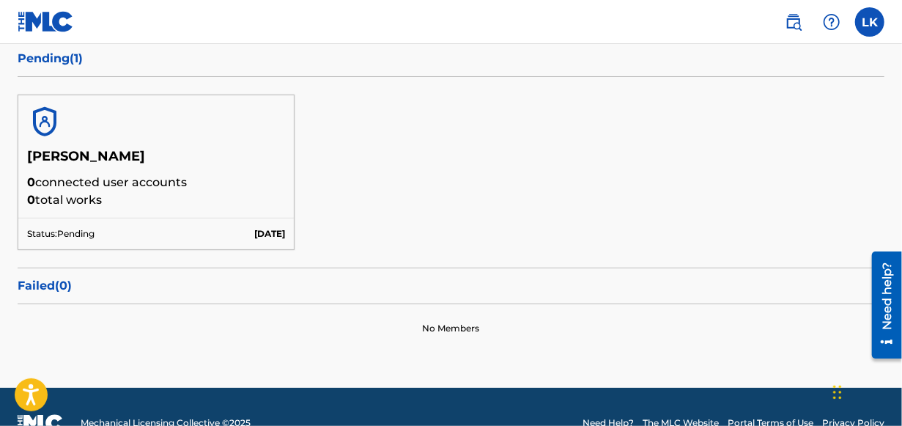
drag, startPoint x: 68, startPoint y: 244, endPoint x: 110, endPoint y: 193, distance: 65.6
click at [69, 244] on div "Status: Pending [DATE]" at bounding box center [156, 234] width 276 height 32
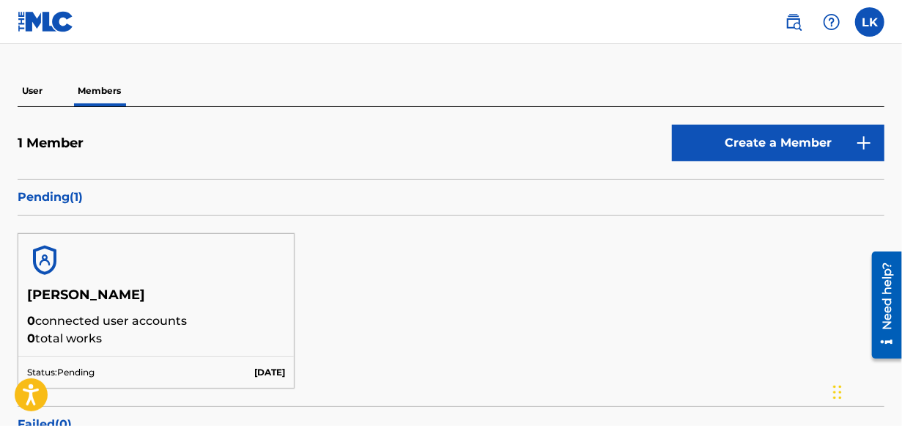
scroll to position [97, 0]
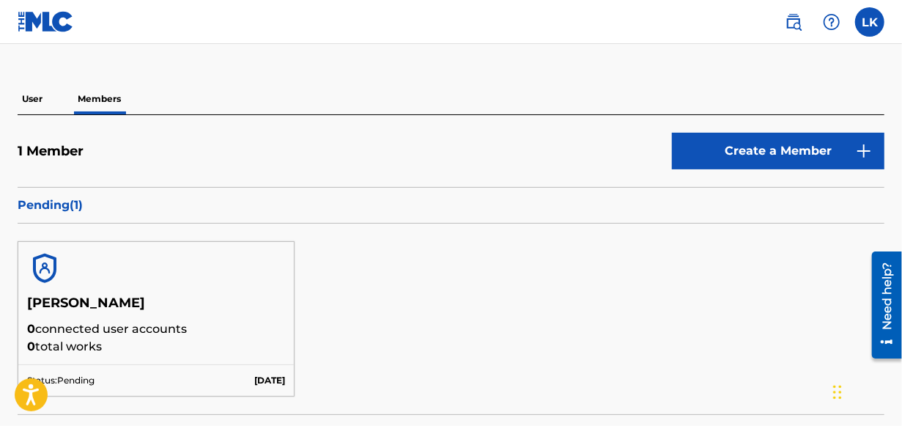
click at [777, 142] on link "Create a Member" at bounding box center [778, 151] width 213 height 37
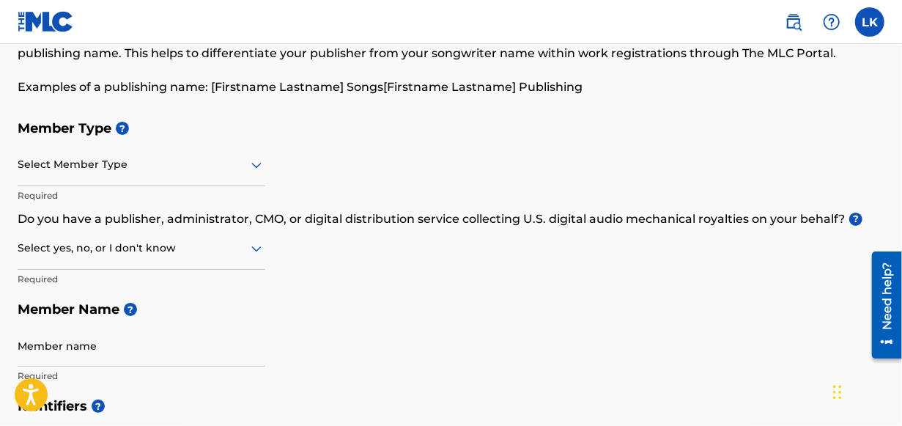
scroll to position [97, 0]
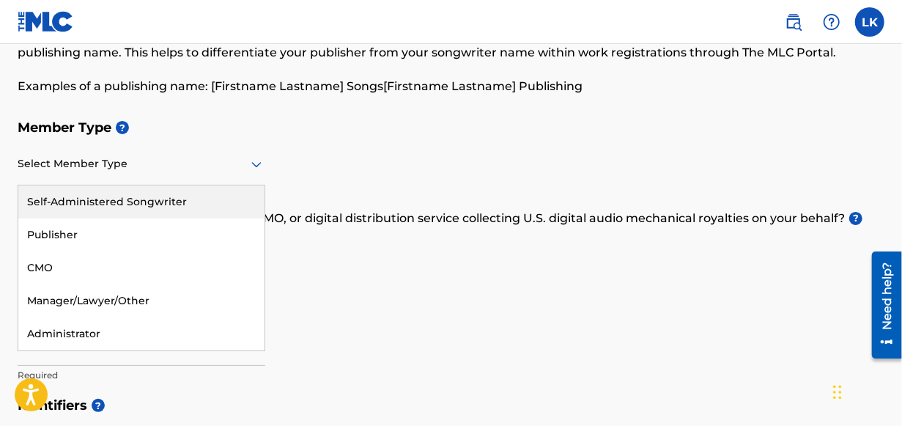
click at [124, 165] on div at bounding box center [142, 164] width 248 height 18
click at [95, 199] on div "Self-Administered Songwriter" at bounding box center [141, 201] width 246 height 33
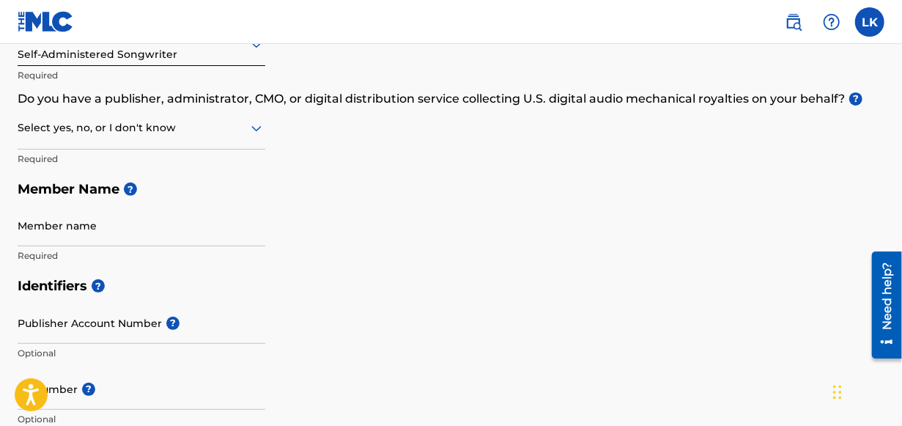
scroll to position [244, 0]
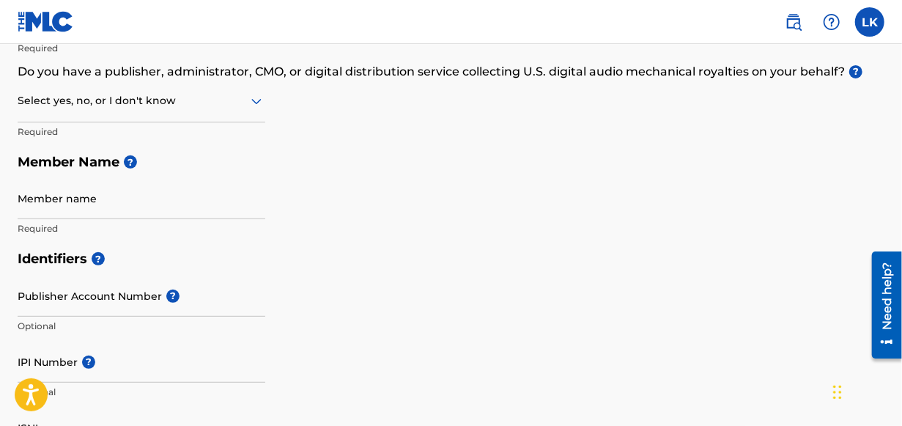
click at [106, 204] on input "Member name" at bounding box center [142, 198] width 248 height 42
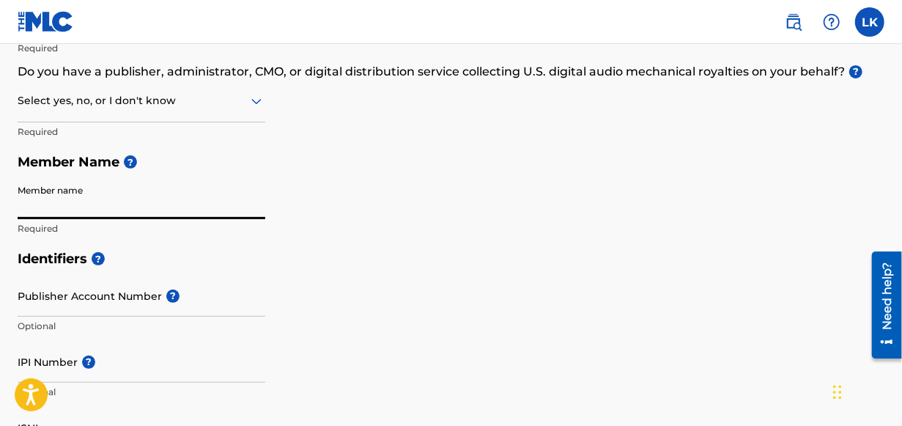
click at [297, 164] on h5 "Member Name ?" at bounding box center [451, 163] width 867 height 32
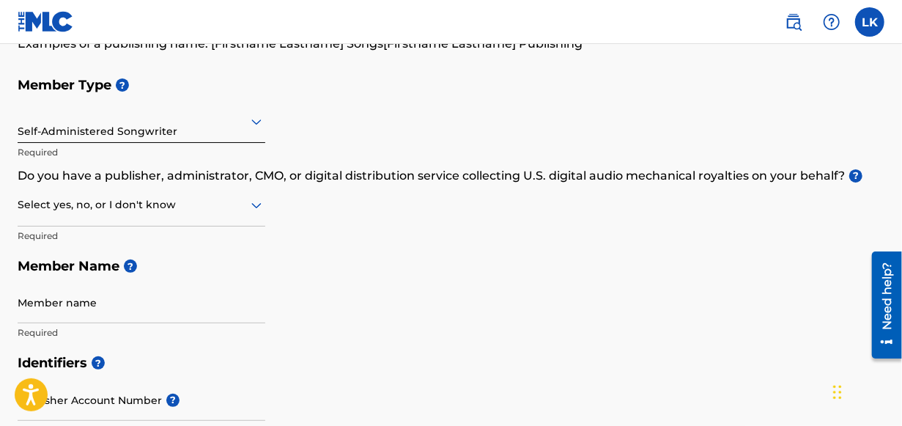
scroll to position [125, 0]
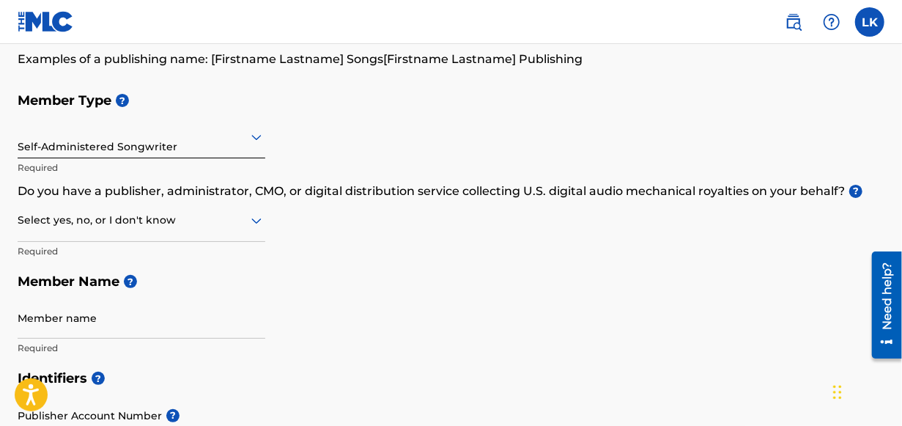
click at [122, 330] on input "Member name" at bounding box center [142, 318] width 248 height 42
type input "Lil Plantation"
click at [451, 264] on div "Member Type ? Self-Administered Songwriter Required Do you have a publisher, ad…" at bounding box center [451, 224] width 867 height 278
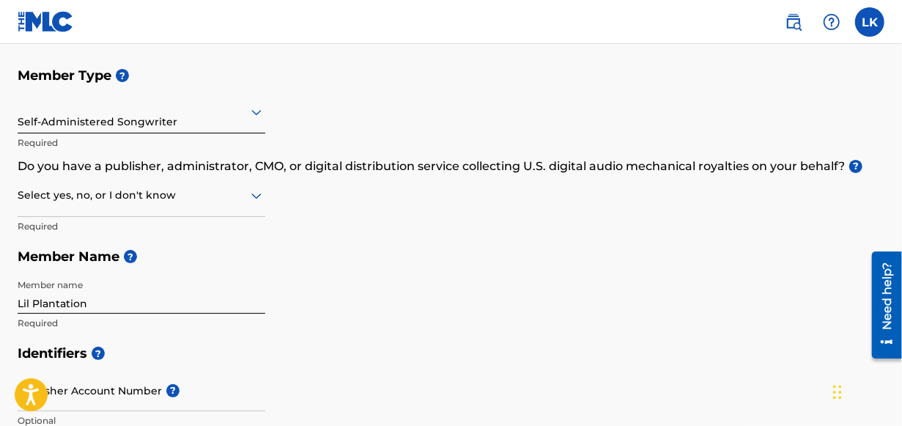
scroll to position [173, 0]
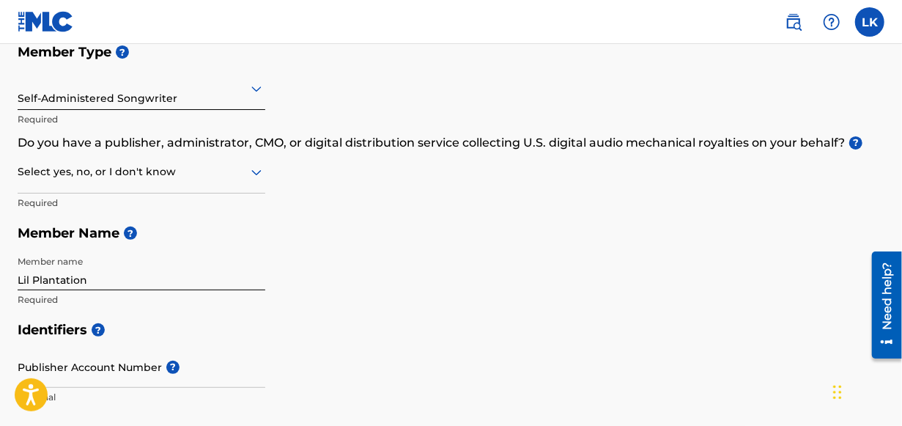
click at [237, 166] on div at bounding box center [142, 172] width 248 height 18
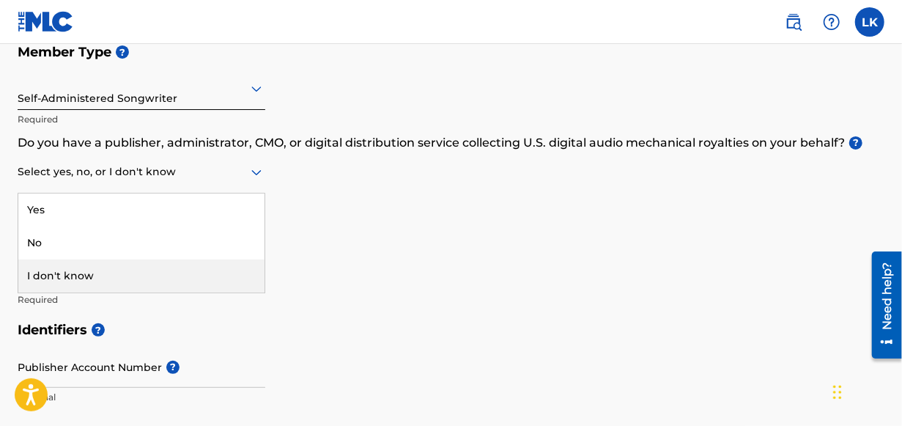
click at [122, 276] on div "I don't know" at bounding box center [141, 275] width 246 height 33
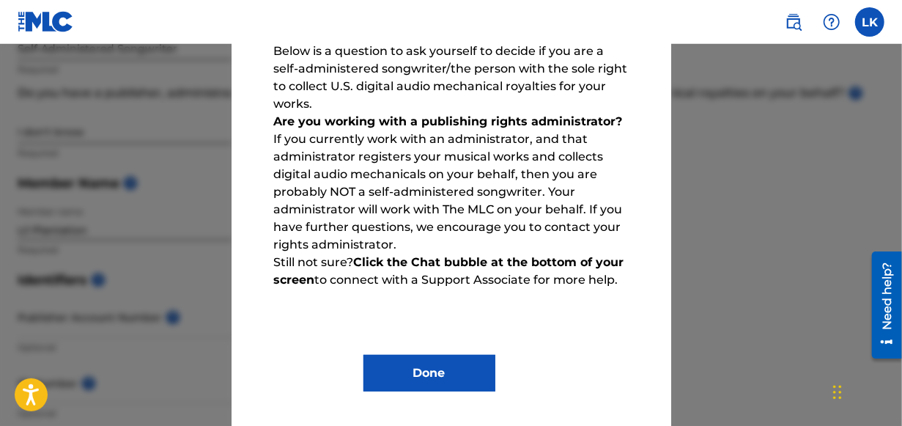
scroll to position [271, 0]
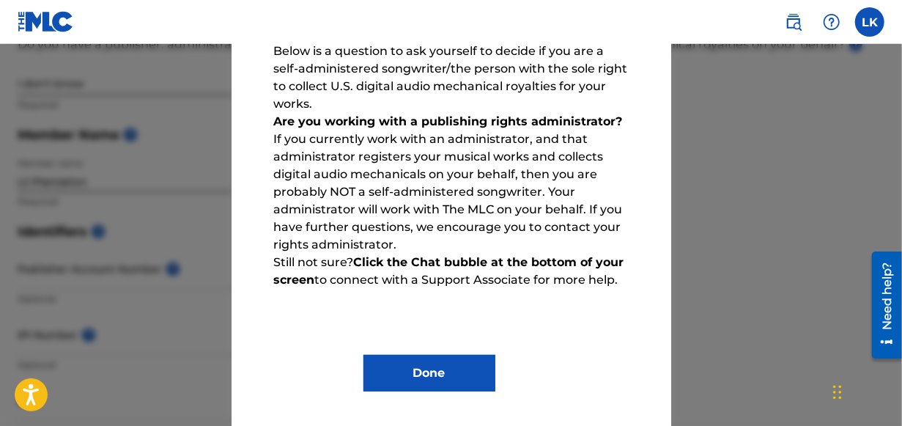
click at [436, 382] on button "Done" at bounding box center [429, 373] width 132 height 37
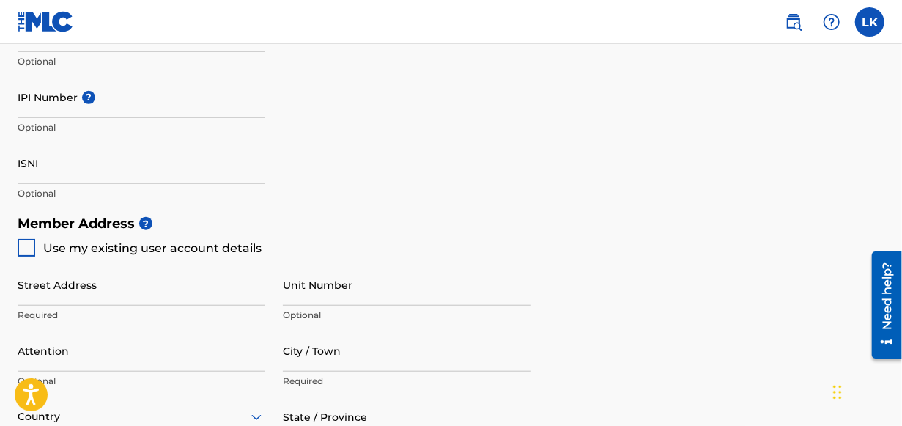
scroll to position [515, 0]
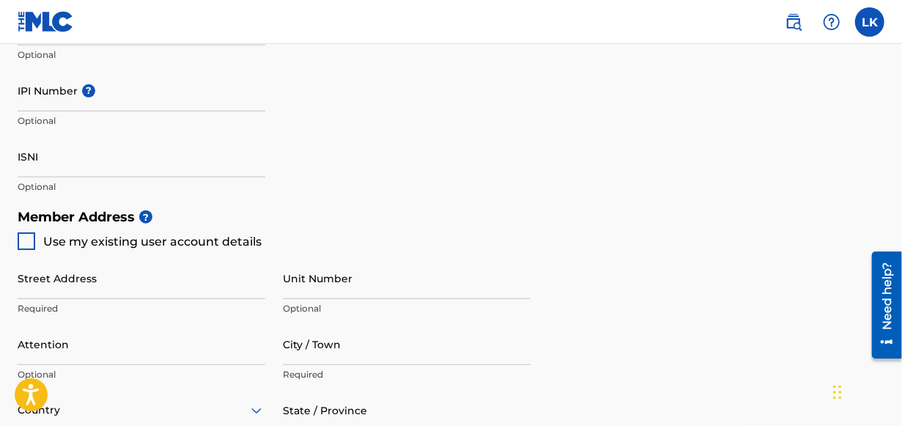
click at [15, 245] on div "Create a Member If you are a self-administered songwriter without a publisher t…" at bounding box center [451, 150] width 902 height 1170
click at [25, 245] on div at bounding box center [27, 241] width 18 height 18
type input "4412 Olive"
type input "Dunsmuir"
type input "96025"
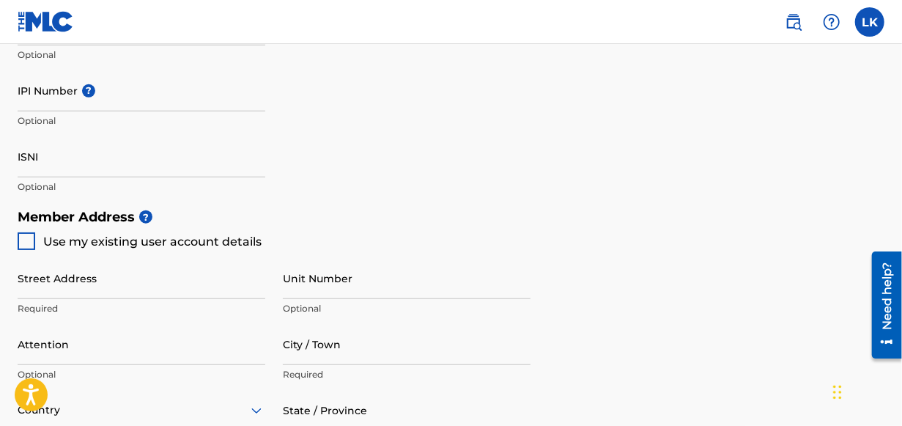
type input "541"
type input "6987224"
type input "[EMAIL_ADDRESS][DOMAIN_NAME]"
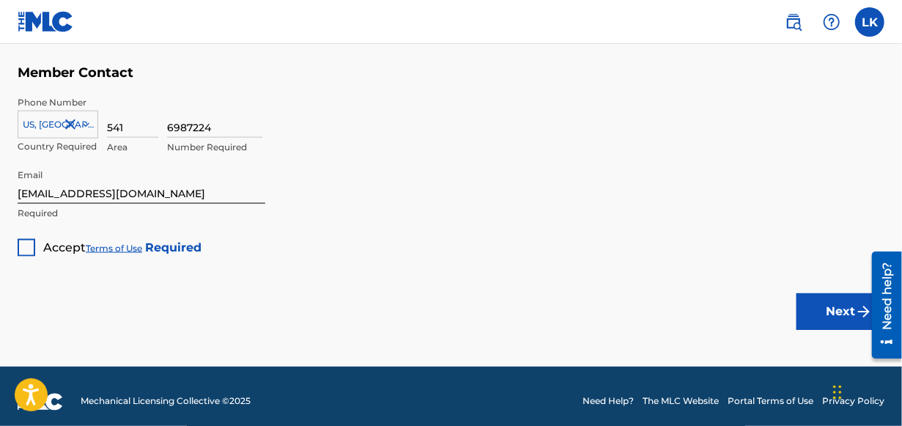
scroll to position [1004, 0]
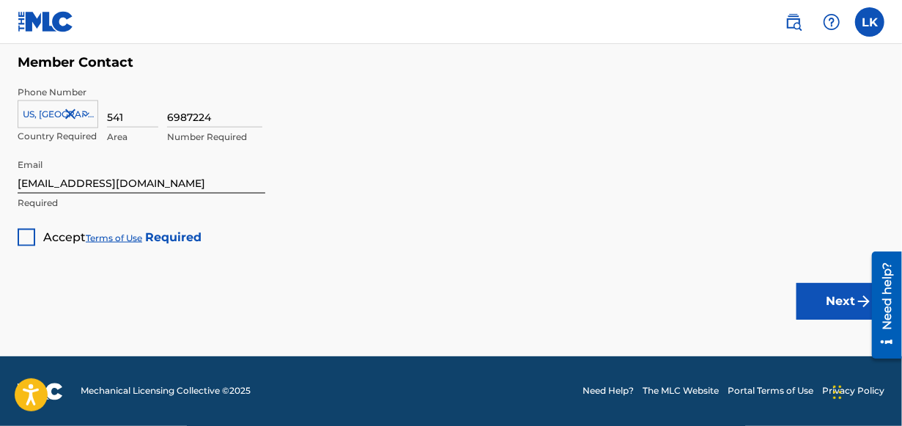
click at [19, 240] on div at bounding box center [27, 238] width 18 height 18
click at [817, 307] on button "Next" at bounding box center [841, 301] width 88 height 37
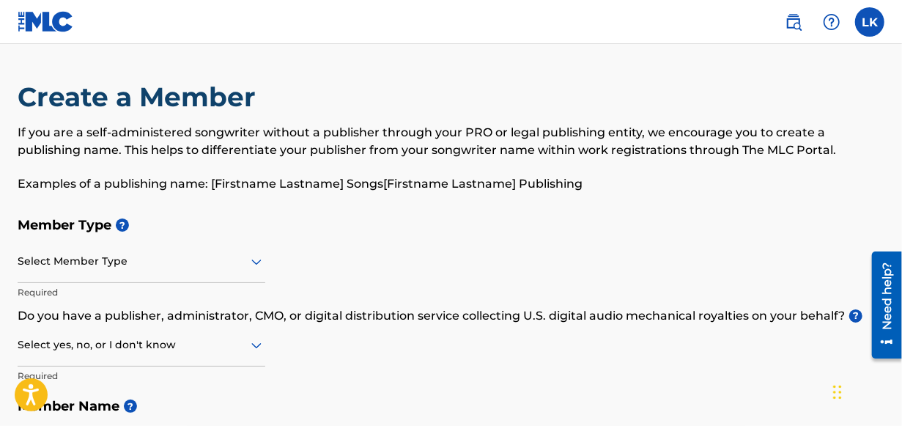
click at [865, 15] on label at bounding box center [869, 21] width 29 height 29
click at [870, 22] on input "LK [PERSON_NAME] [EMAIL_ADDRESS][DOMAIN_NAME] Notification Preferences Profile …" at bounding box center [870, 22] width 0 height 0
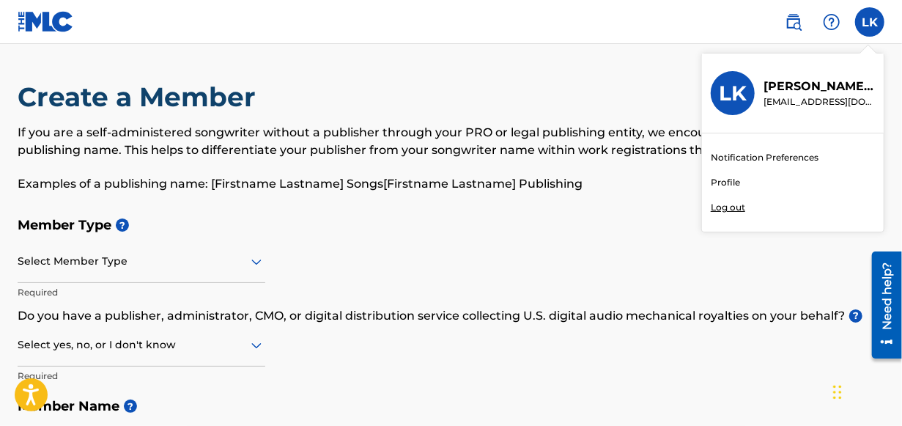
click at [725, 181] on link "Profile" at bounding box center [725, 182] width 29 height 13
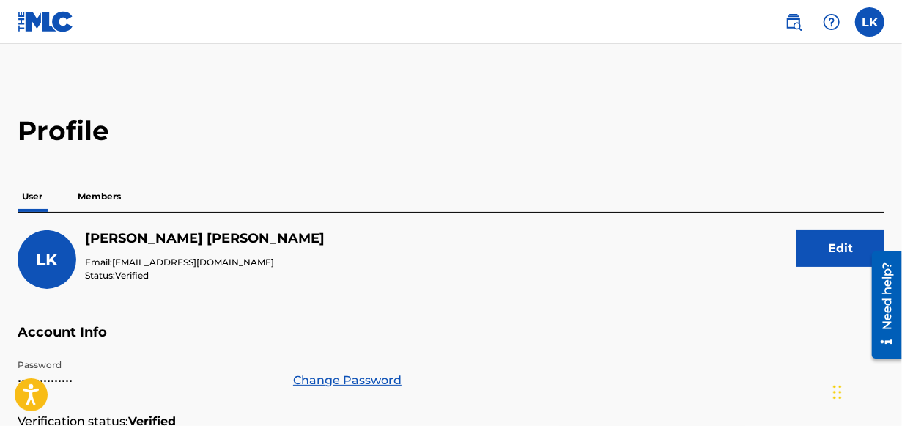
click at [91, 207] on p "Members" at bounding box center [99, 196] width 52 height 31
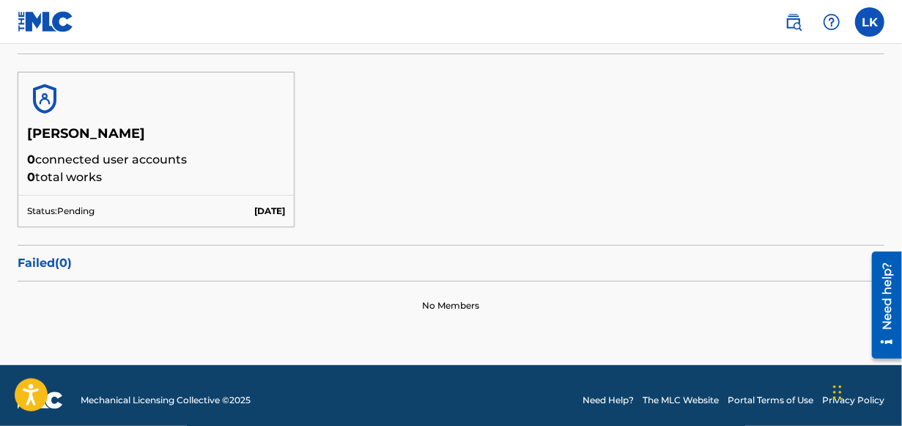
scroll to position [273, 0]
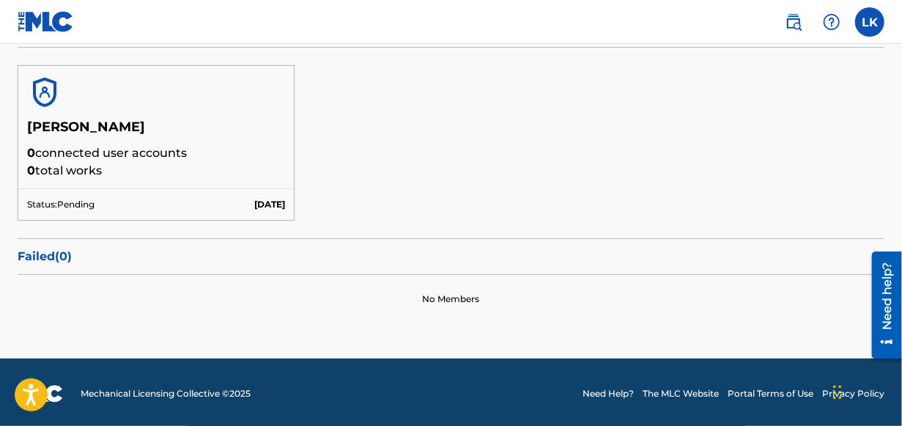
click at [74, 193] on div "Status: Pending [DATE]" at bounding box center [156, 204] width 276 height 32
click at [70, 162] on p "0 total works" at bounding box center [156, 171] width 258 height 18
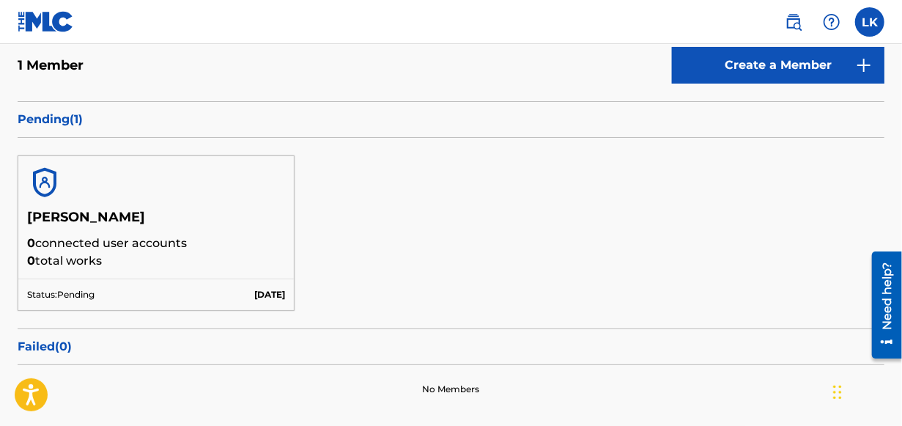
scroll to position [127, 0]
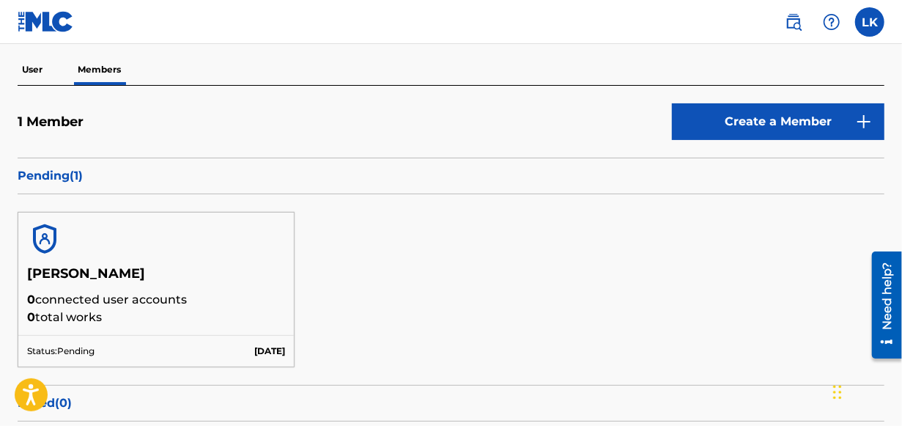
click at [749, 128] on link "Create a Member" at bounding box center [778, 121] width 213 height 37
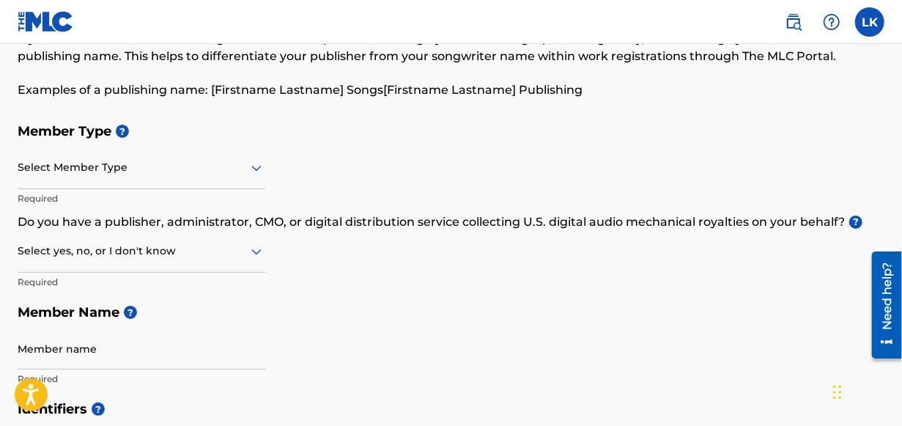
scroll to position [97, 0]
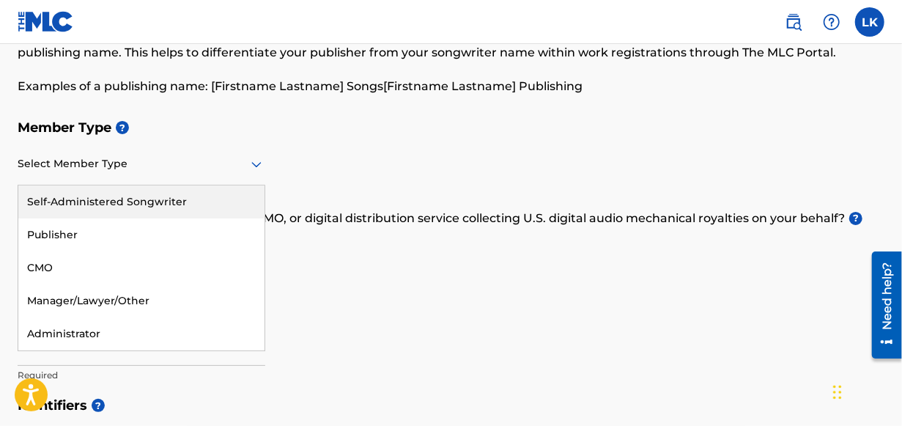
click at [140, 166] on div at bounding box center [142, 164] width 248 height 18
click at [117, 212] on div "Self-Administered Songwriter" at bounding box center [141, 201] width 246 height 33
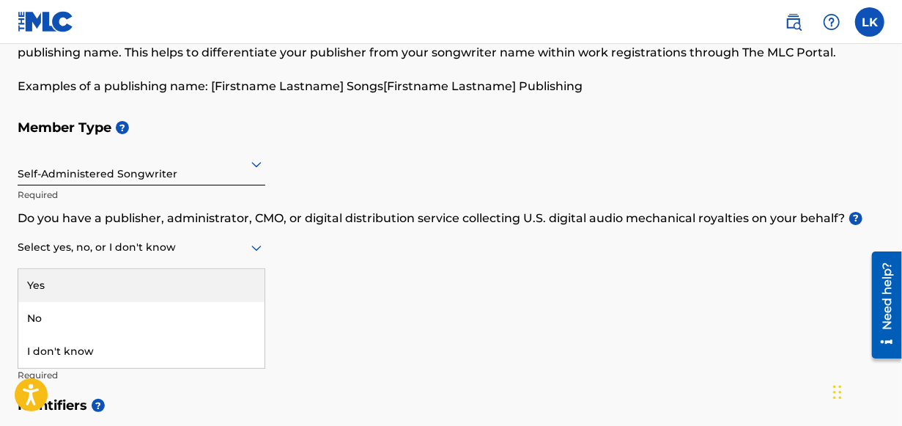
click at [129, 244] on div at bounding box center [142, 247] width 248 height 18
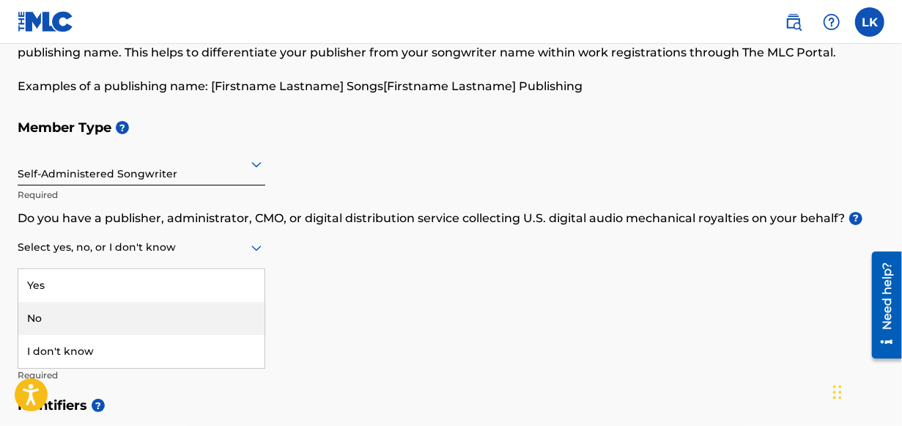
click at [86, 317] on div "No" at bounding box center [141, 318] width 246 height 33
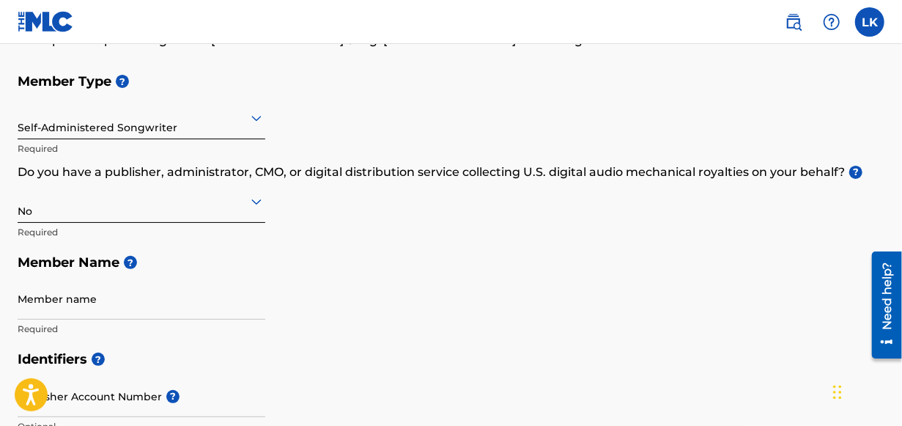
scroll to position [48, 0]
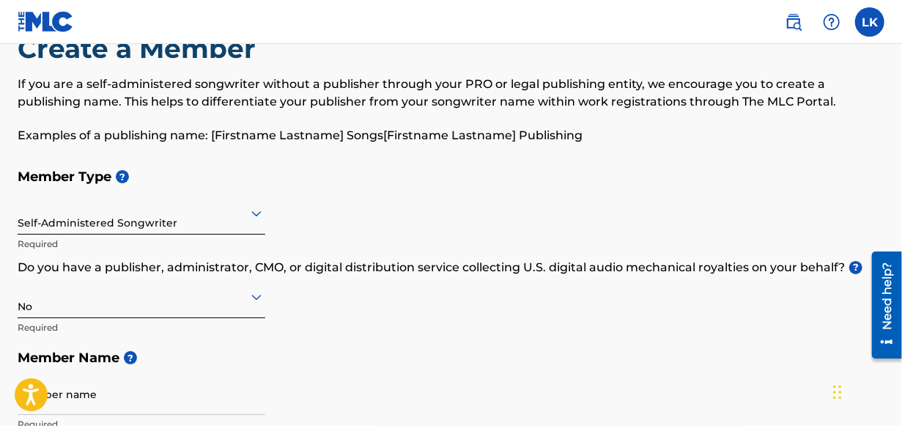
click at [870, 32] on label at bounding box center [869, 21] width 29 height 29
click at [870, 22] on input "LK [PERSON_NAME] [EMAIL_ADDRESS][DOMAIN_NAME] Notification Preferences Profile …" at bounding box center [870, 22] width 0 height 0
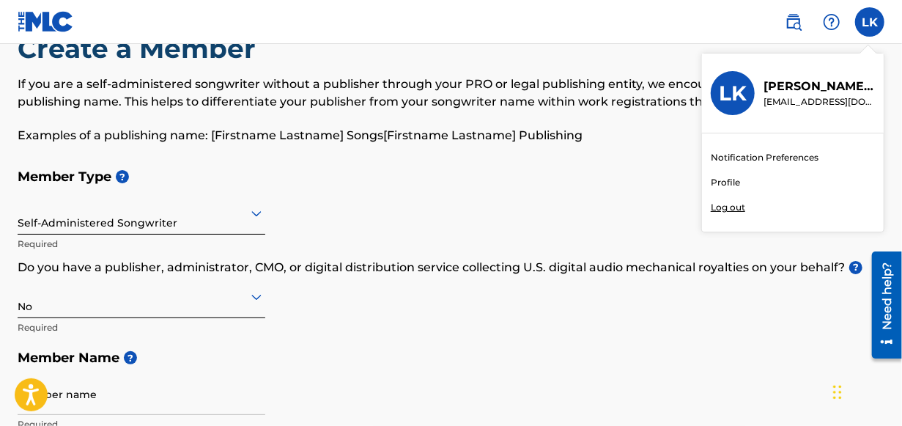
click at [734, 181] on link "Profile" at bounding box center [725, 182] width 29 height 13
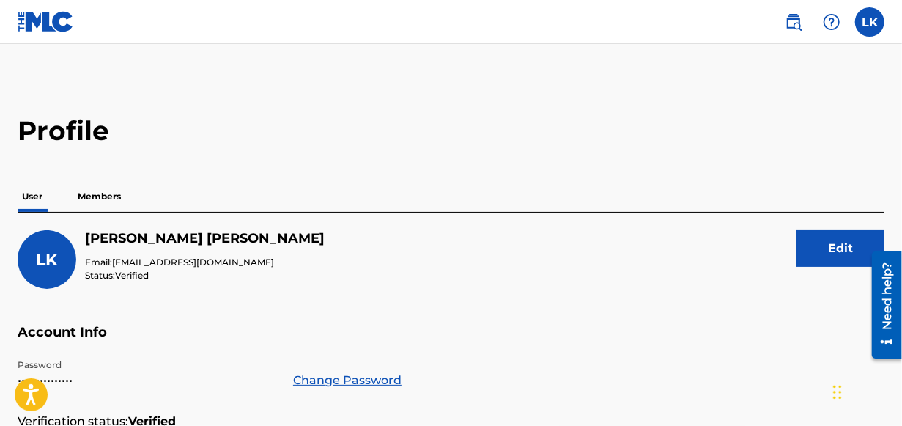
click at [115, 199] on p "Members" at bounding box center [99, 196] width 52 height 31
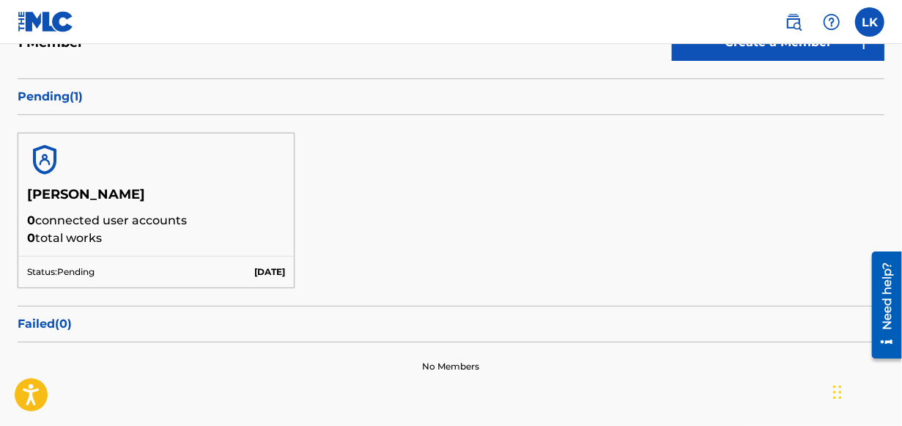
scroll to position [273, 0]
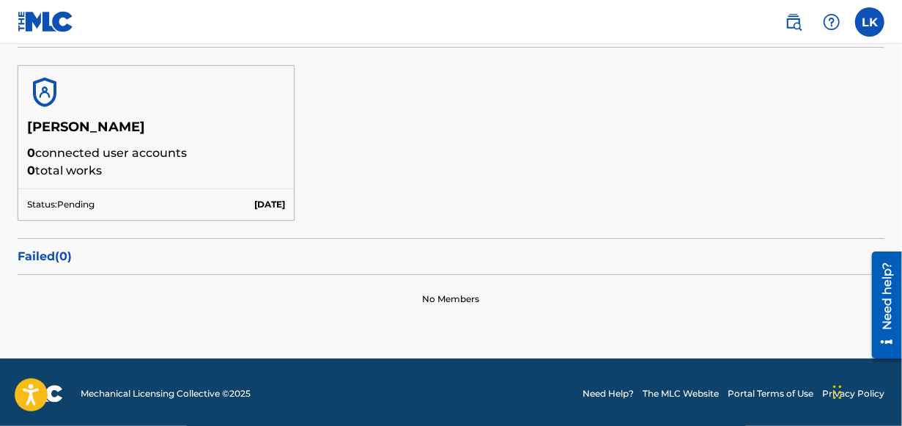
click at [91, 129] on h5 "[PERSON_NAME]" at bounding box center [156, 132] width 258 height 26
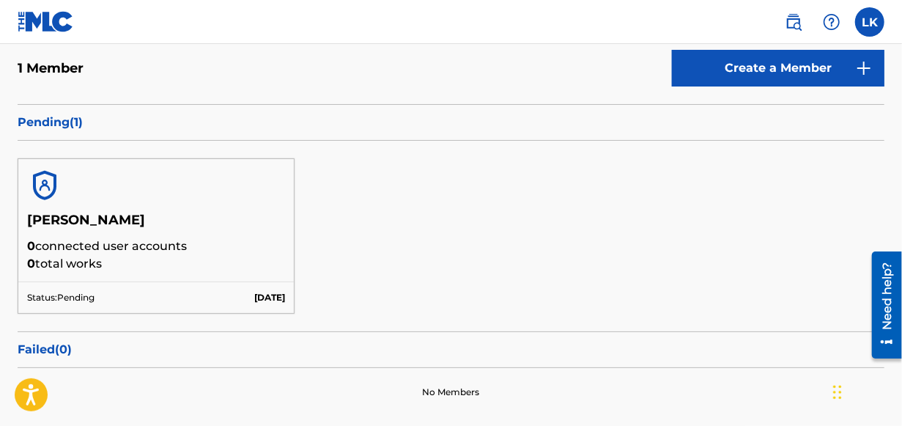
scroll to position [176, 0]
